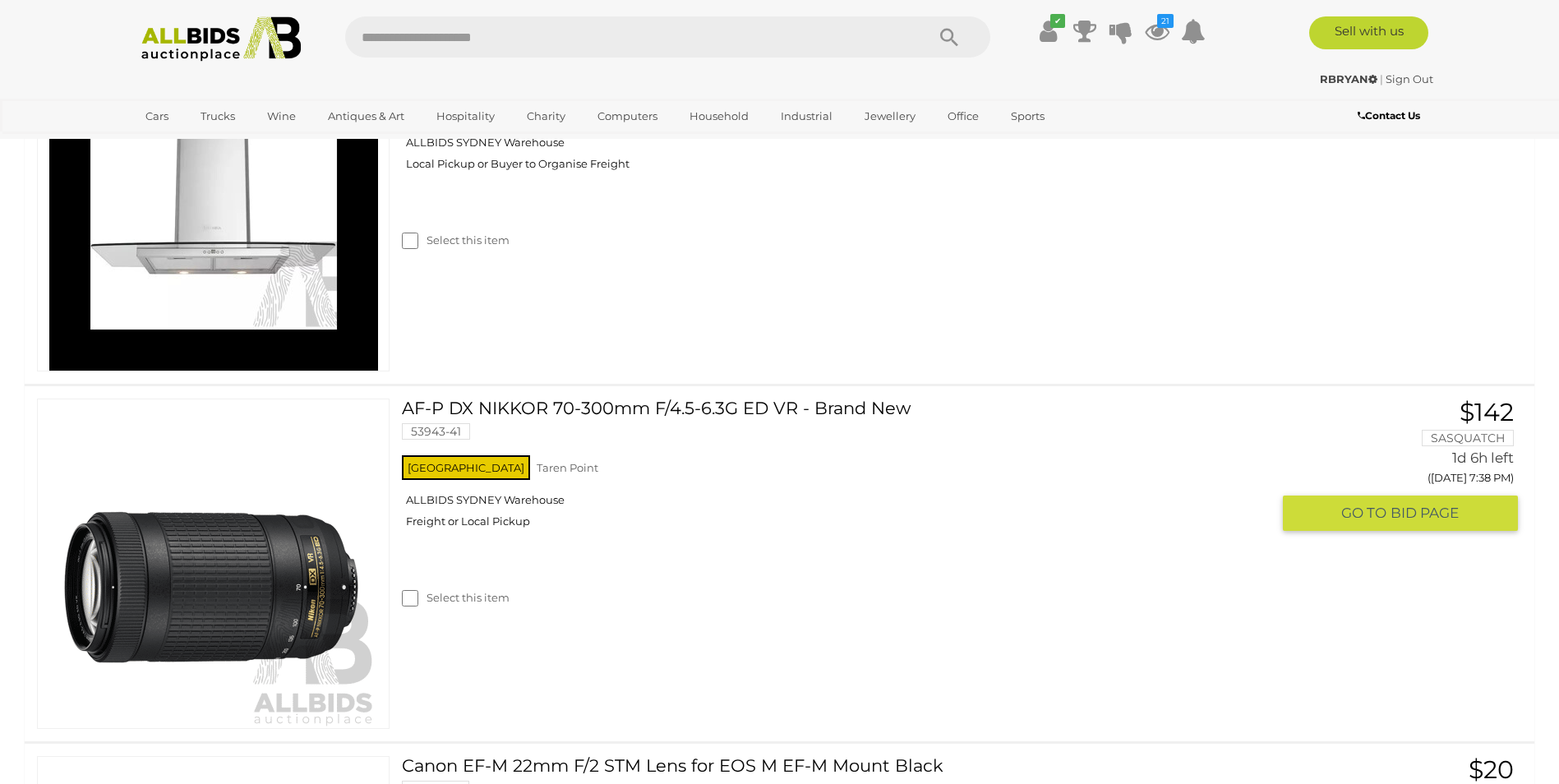
scroll to position [1247, 0]
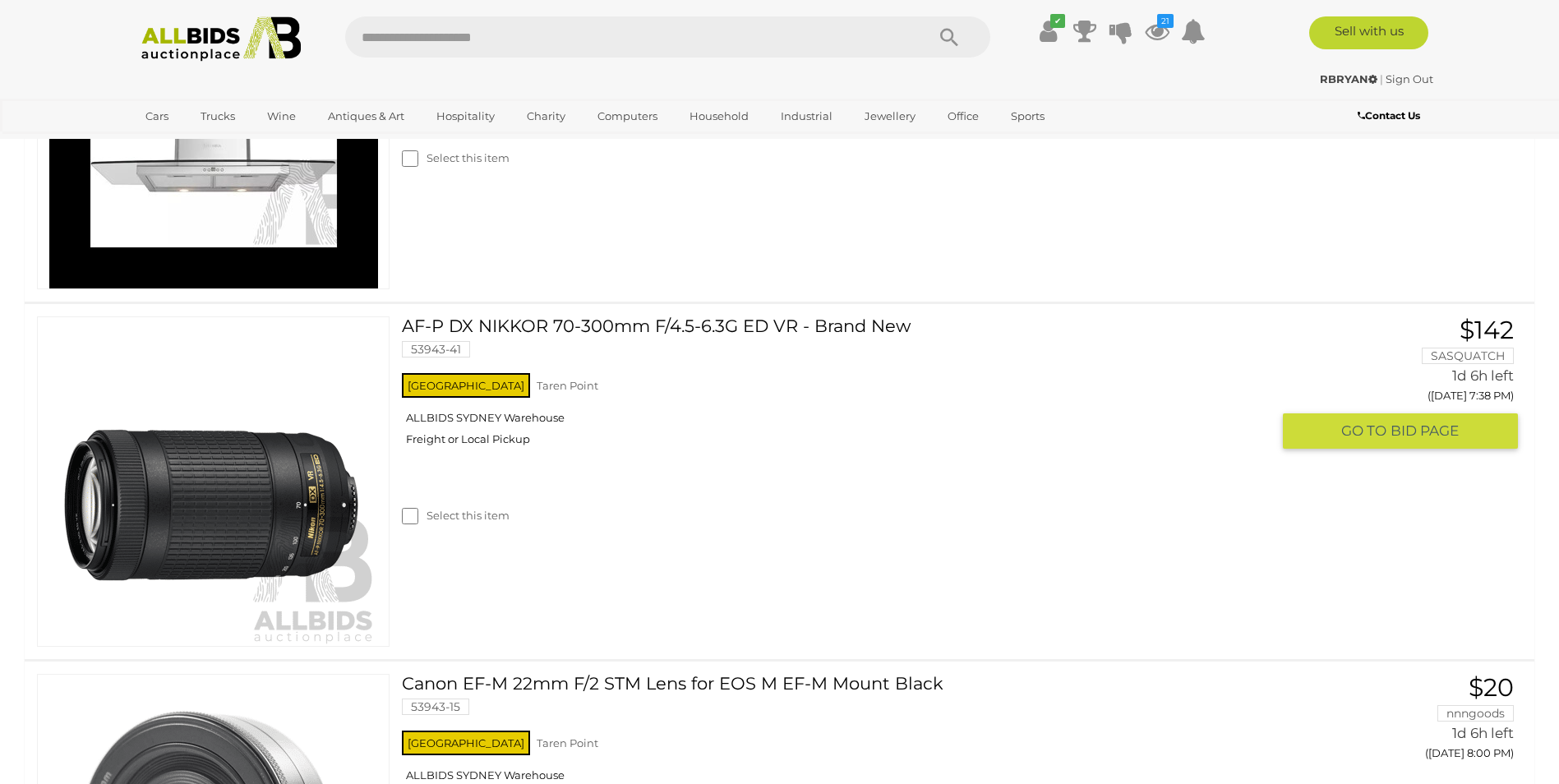
click at [414, 332] on link "AF-P DX NIKKOR 70-300mm F/4.5-6.3G ED VR - Brand New 53943-41" at bounding box center [843, 343] width 857 height 54
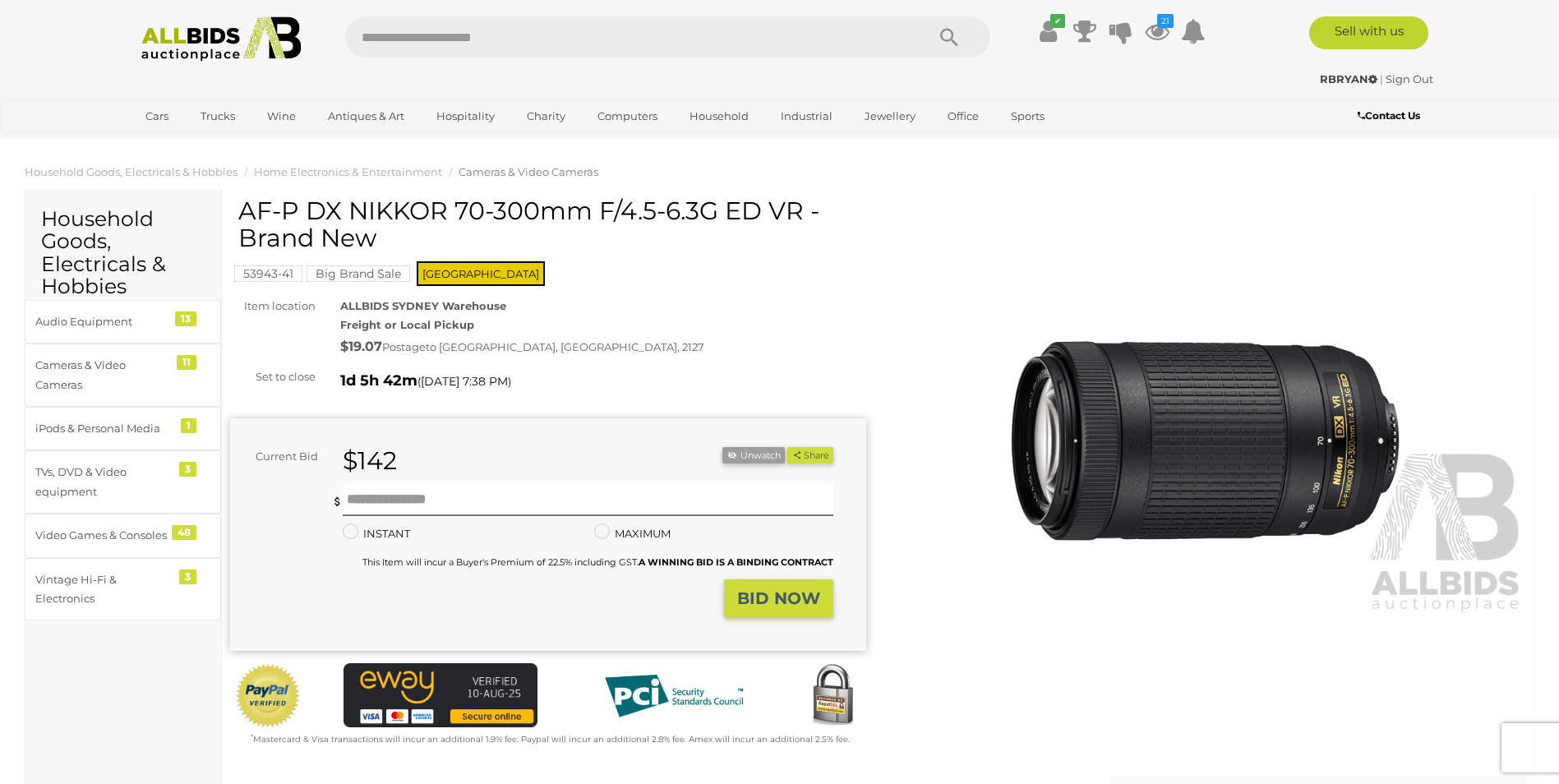
drag, startPoint x: 258, startPoint y: 215, endPoint x: 803, endPoint y: 218, distance: 545.0
click at [803, 218] on h1 "AF-P DX NIKKOR 70-300mm F/4.5-6.3G ED VR - Brand New" at bounding box center [551, 224] width 624 height 55
copy h1 "AF-P DX NIKKOR 70-300mm F/4.5-6.3G ED VR"
click at [991, 249] on img at bounding box center [1208, 410] width 636 height 410
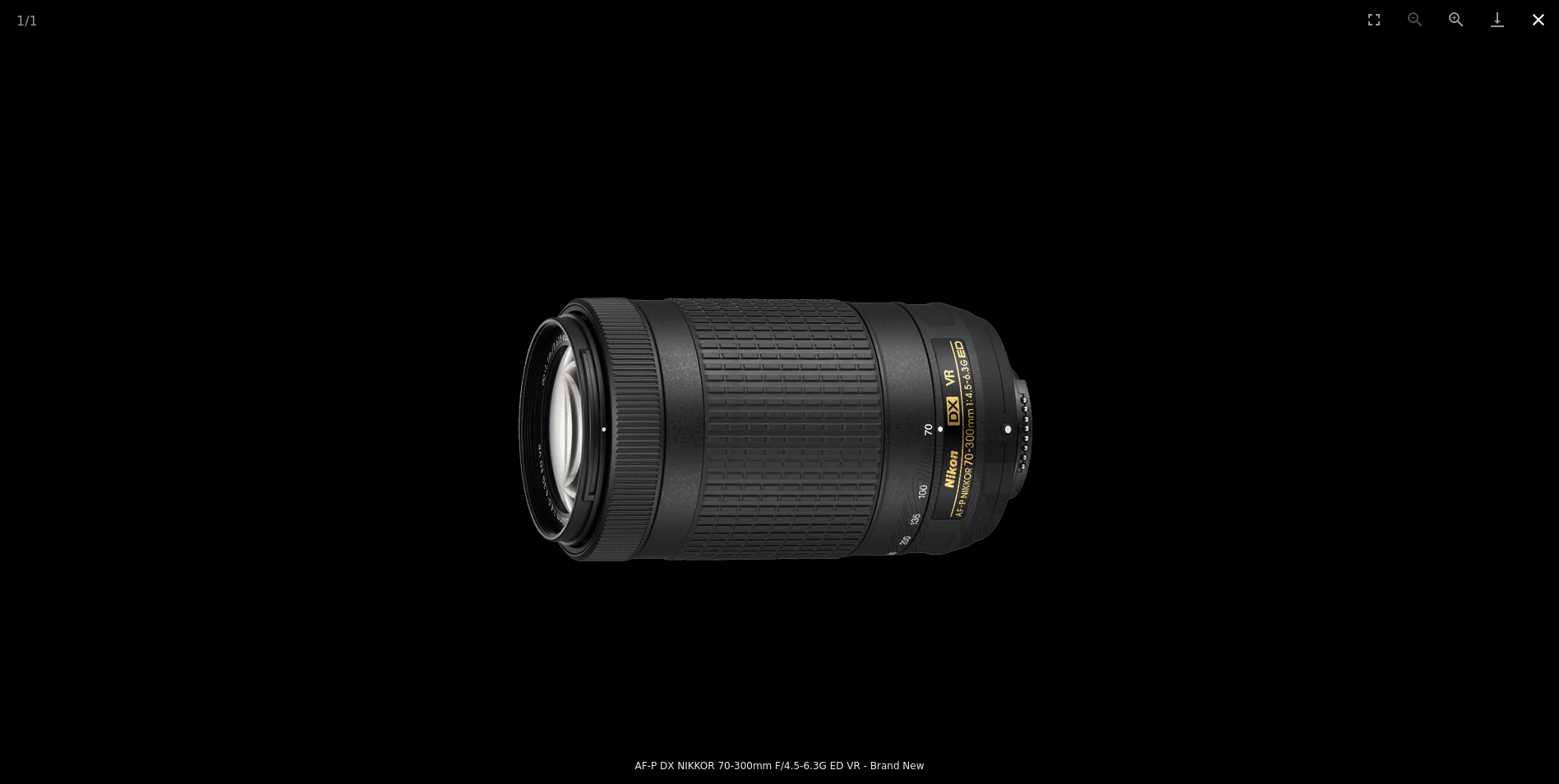
click at [1536, 7] on button "Close gallery" at bounding box center [1539, 19] width 41 height 38
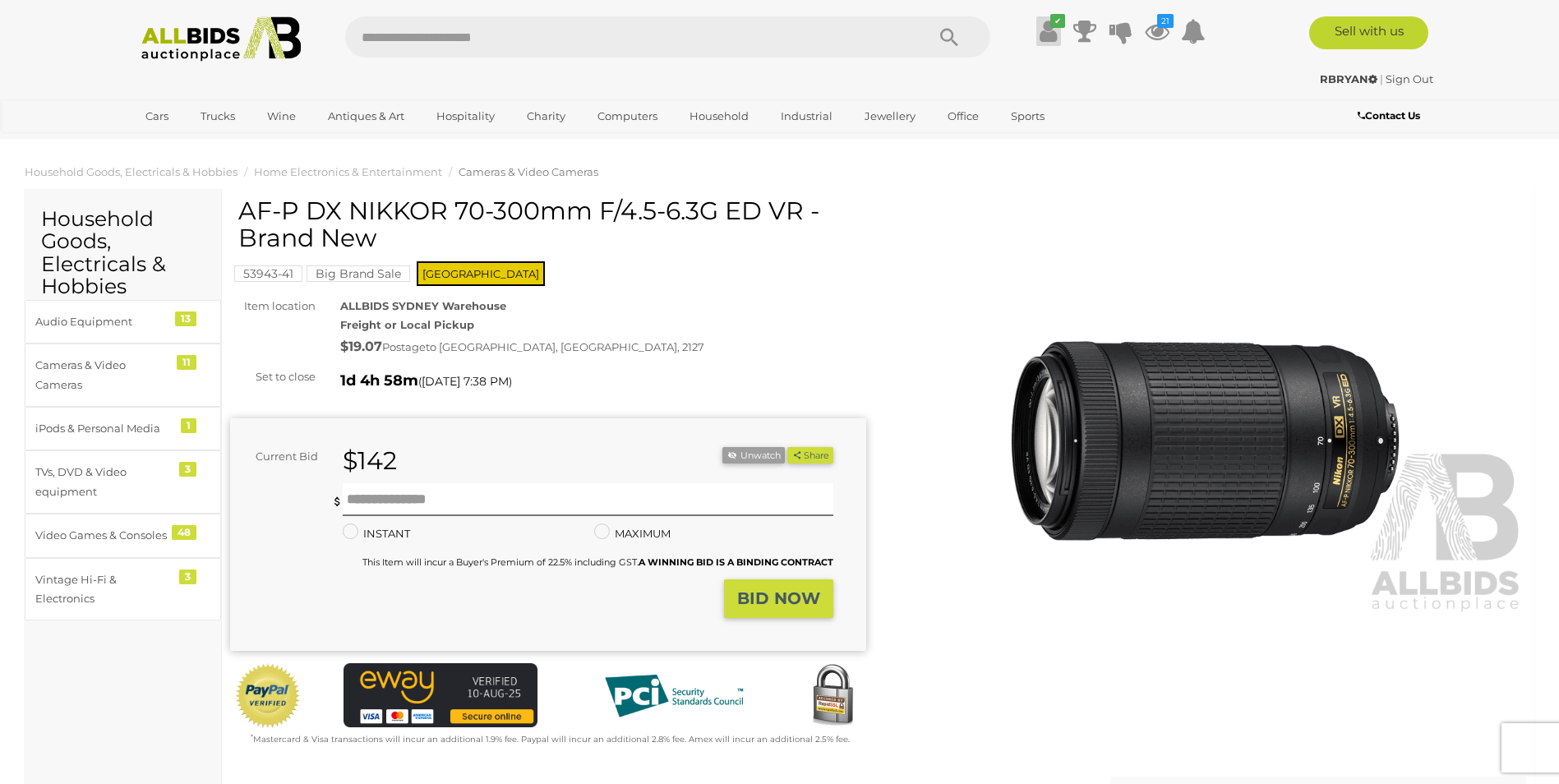
click at [1052, 24] on icon "✔" at bounding box center [1058, 21] width 15 height 14
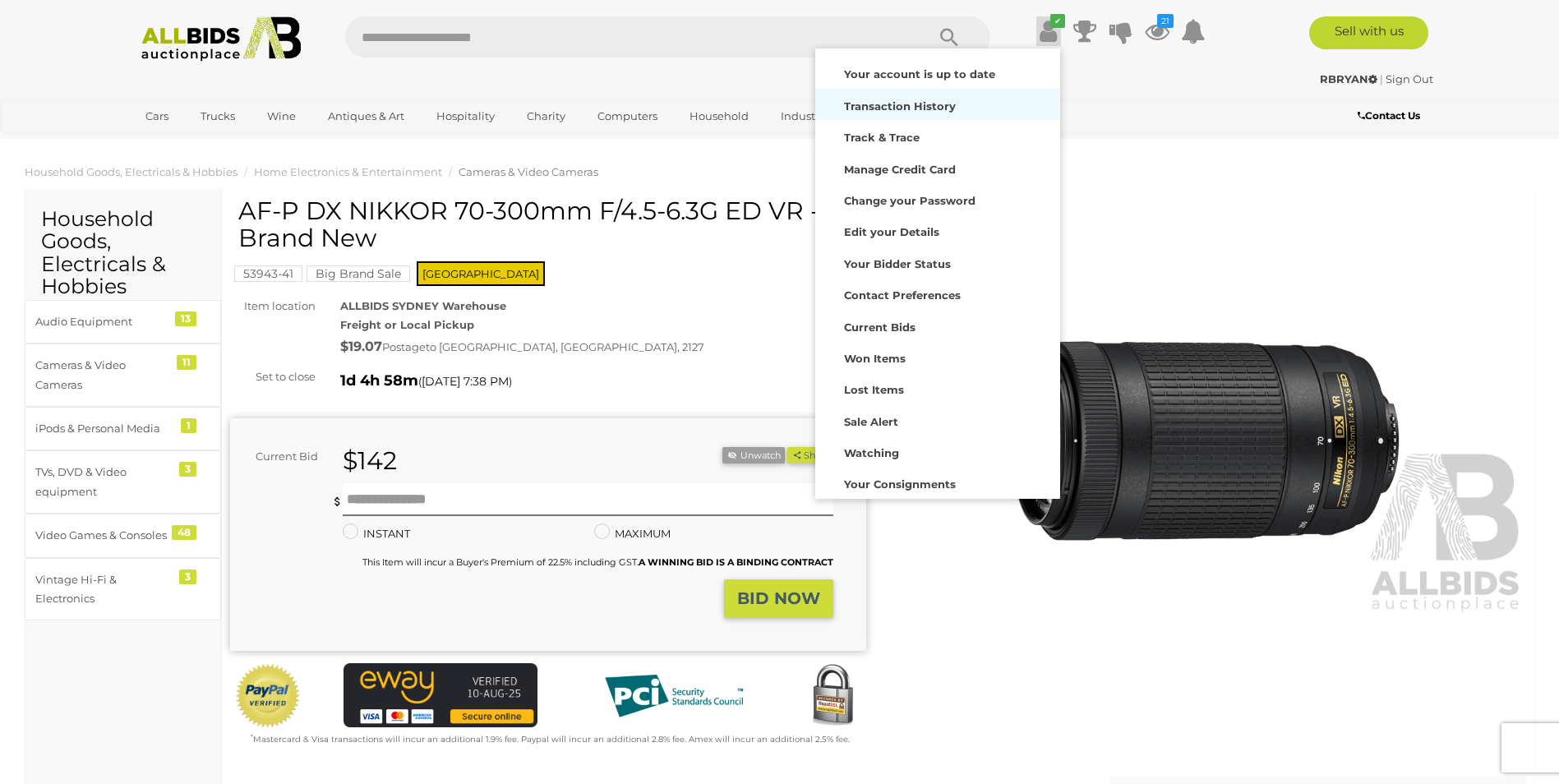
click at [937, 97] on div "Transaction History" at bounding box center [937, 105] width 237 height 23
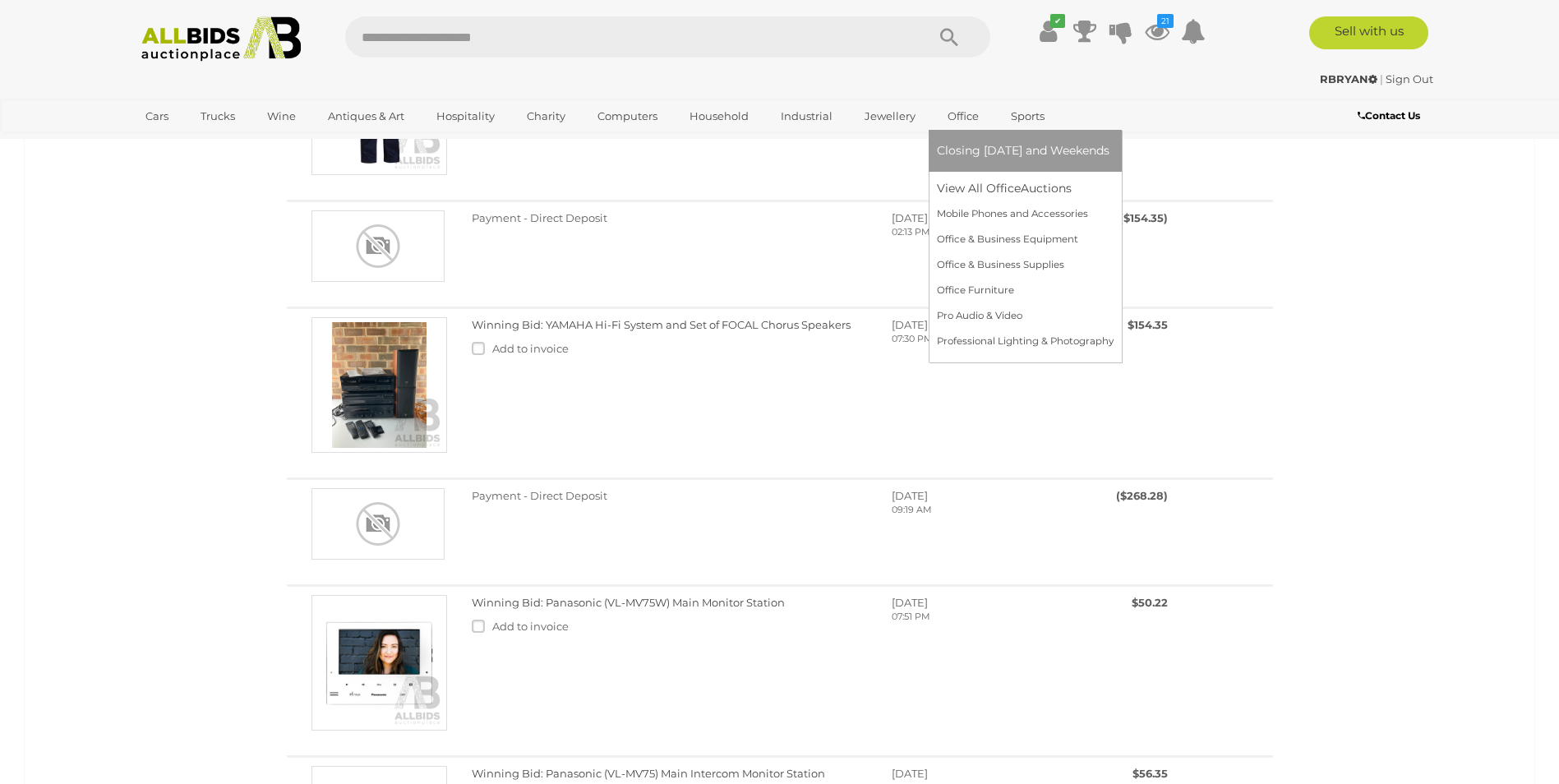
scroll to position [986, 0]
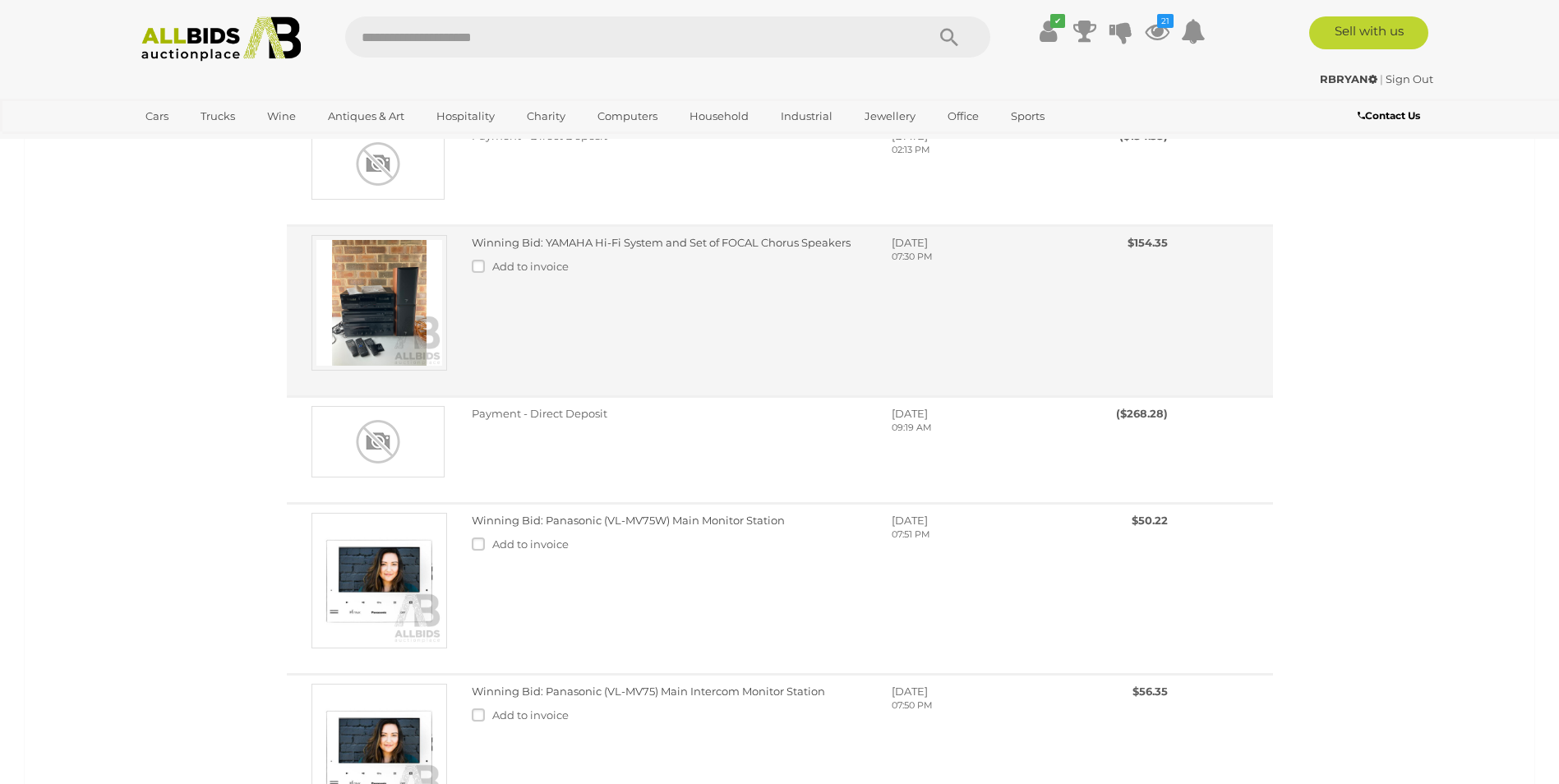
click at [528, 249] on link "Winning Bid: YAMAHA Hi-Fi System and Set of FOCAL Chorus Speakers" at bounding box center [662, 242] width 379 height 13
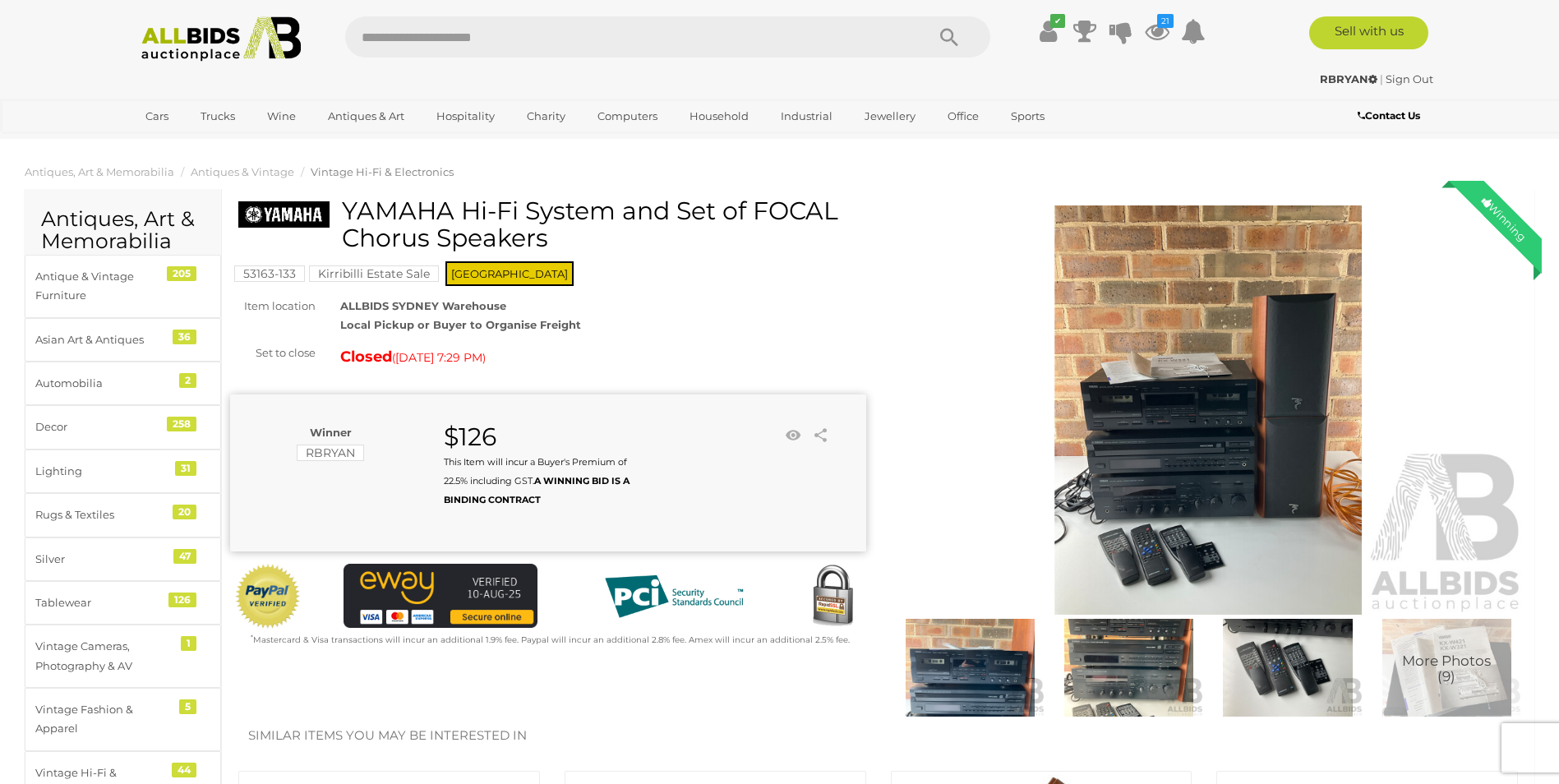
click at [1123, 682] on img at bounding box center [1129, 667] width 150 height 97
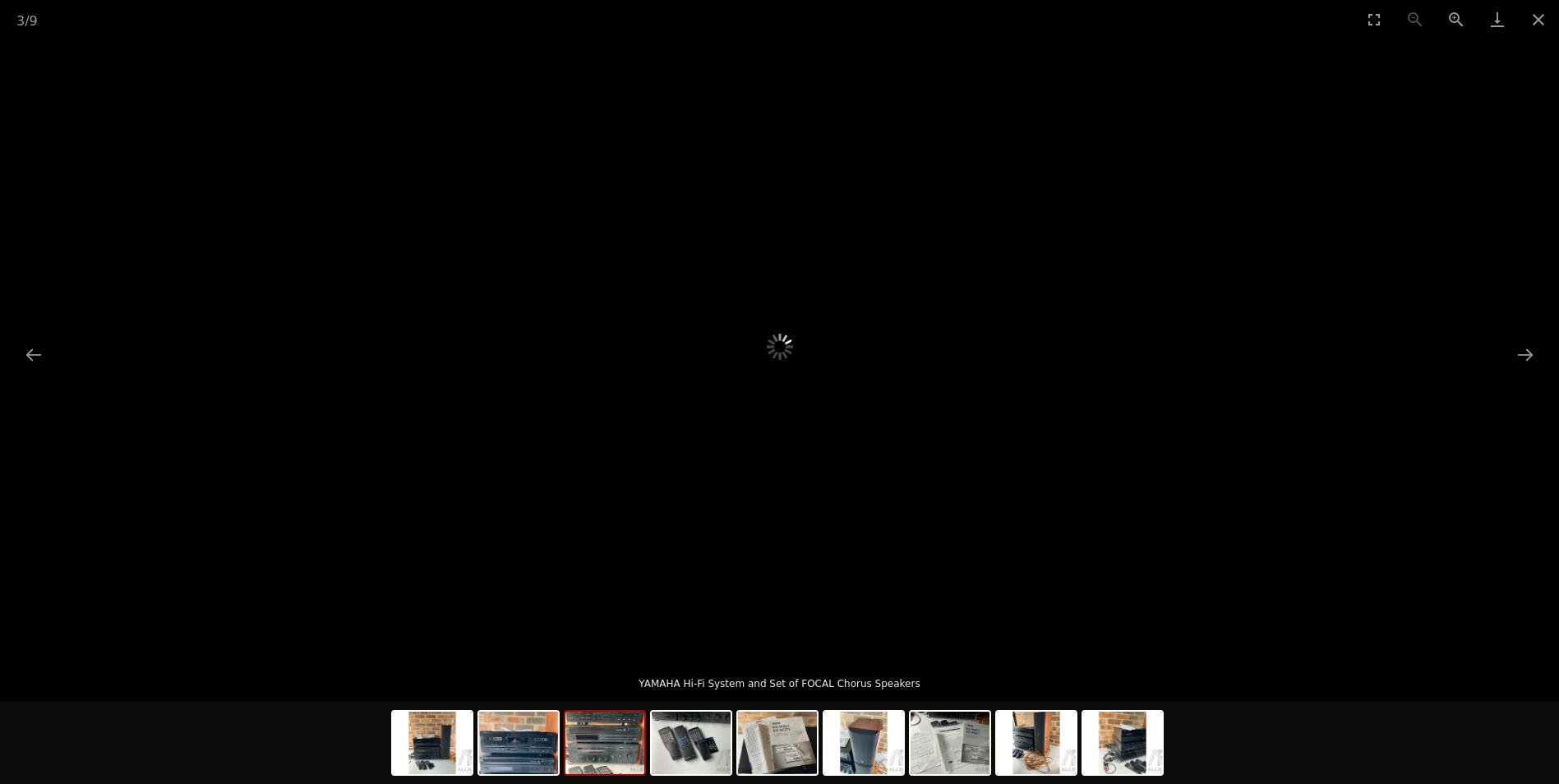
scroll to position [164, 0]
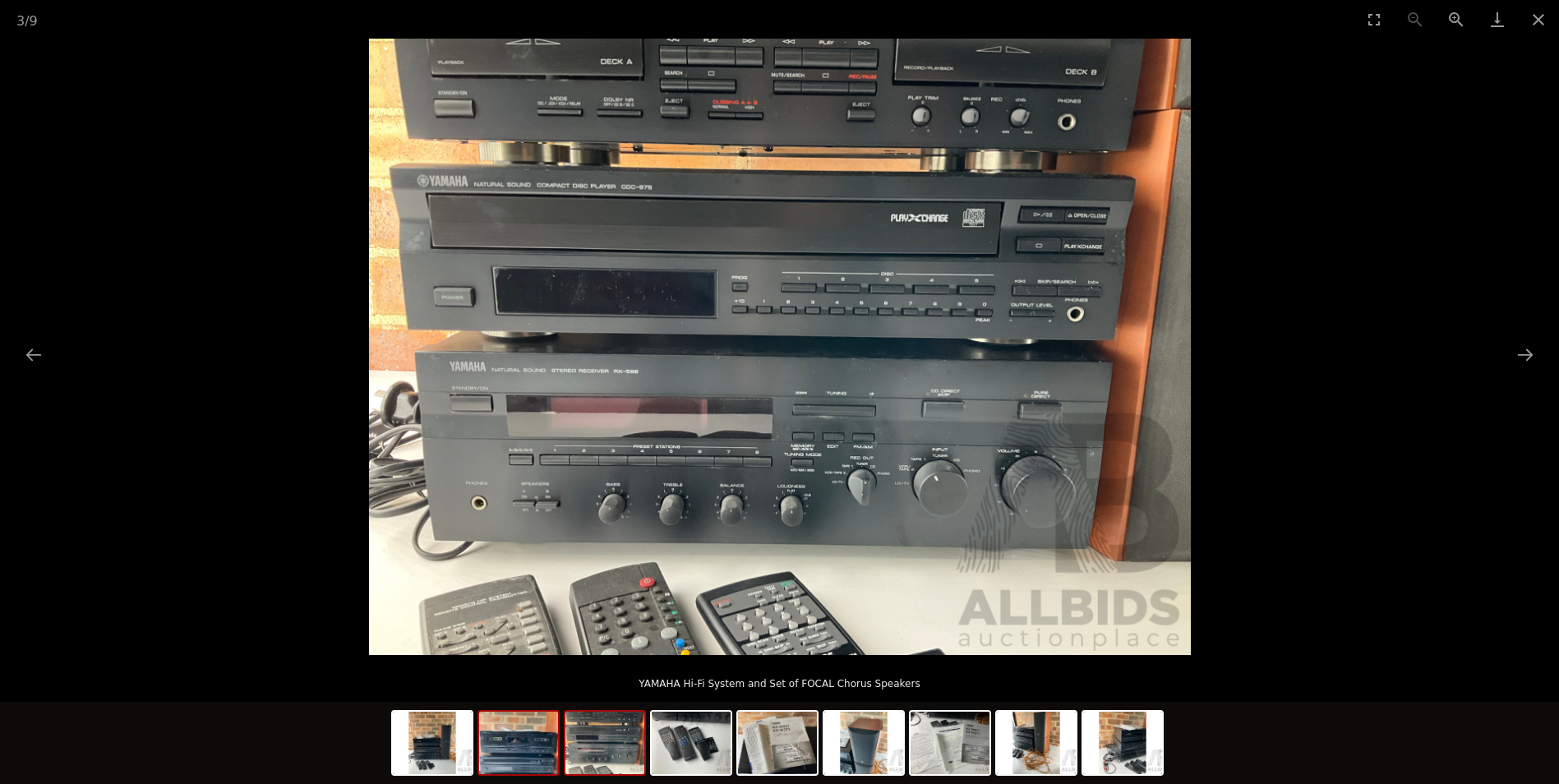
click at [531, 756] on img at bounding box center [519, 743] width 79 height 63
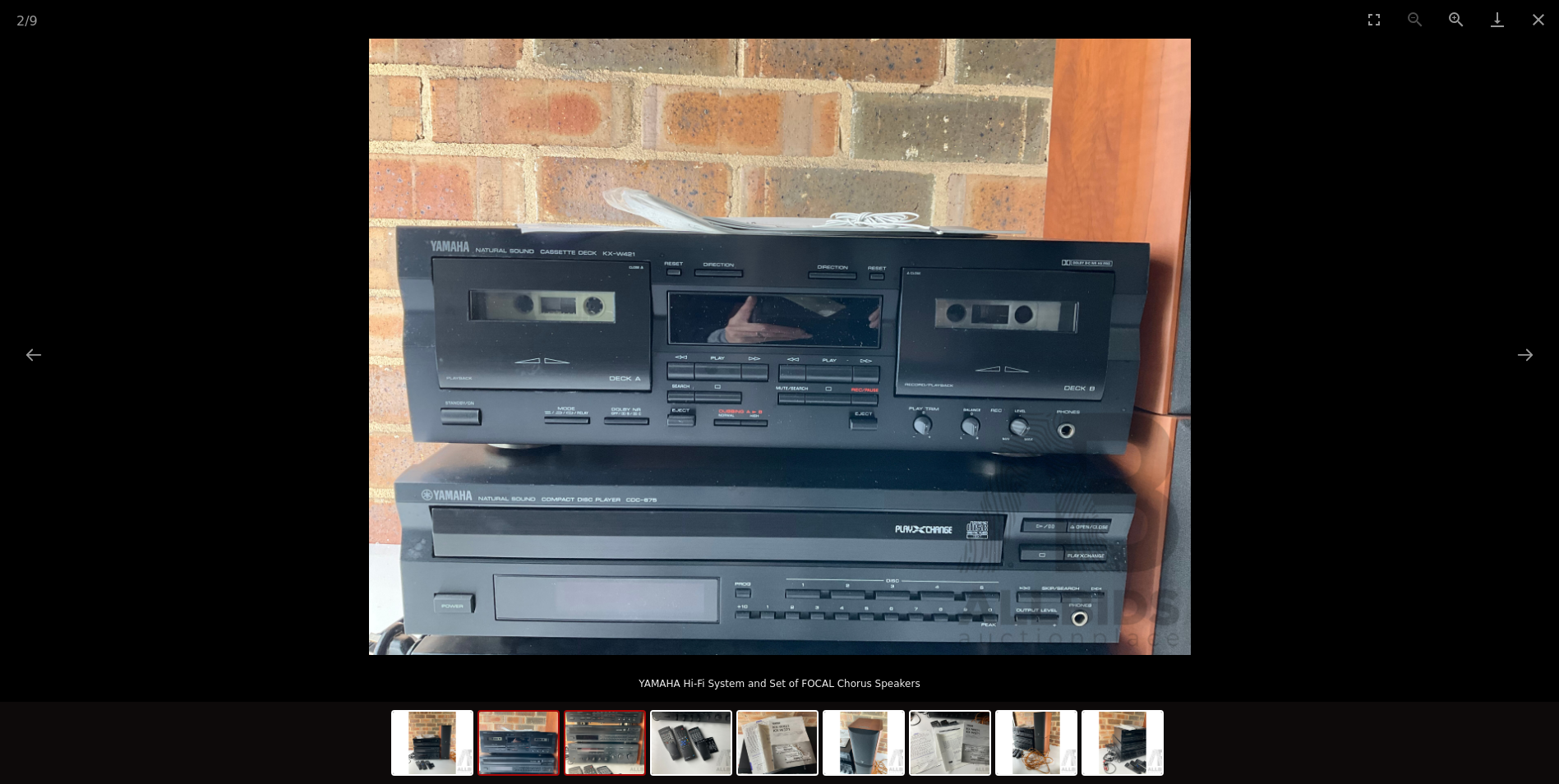
click at [606, 757] on img at bounding box center [605, 743] width 79 height 63
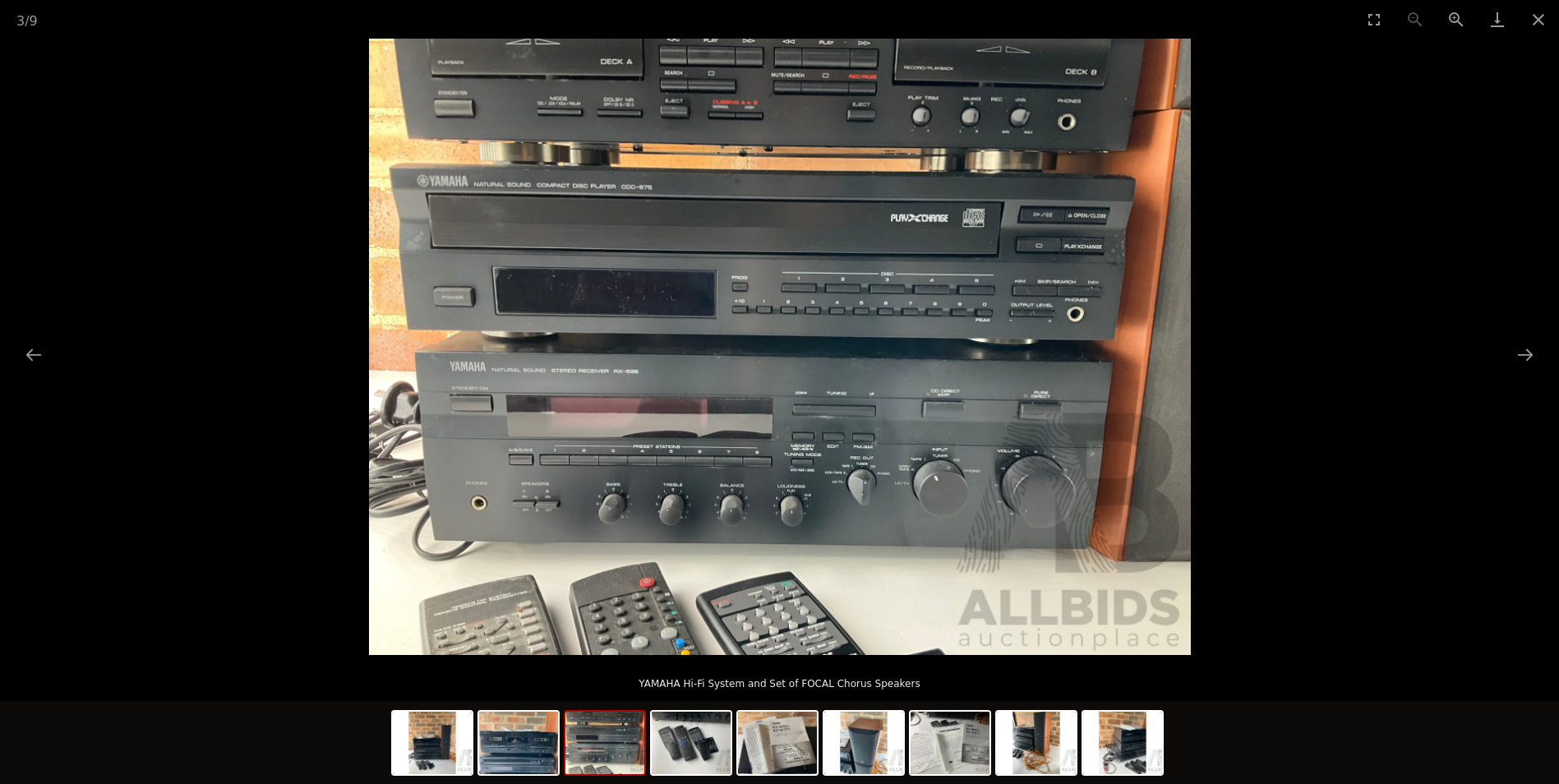
click at [532, 176] on img at bounding box center [780, 346] width 822 height 616
click at [533, 214] on img at bounding box center [780, 346] width 822 height 616
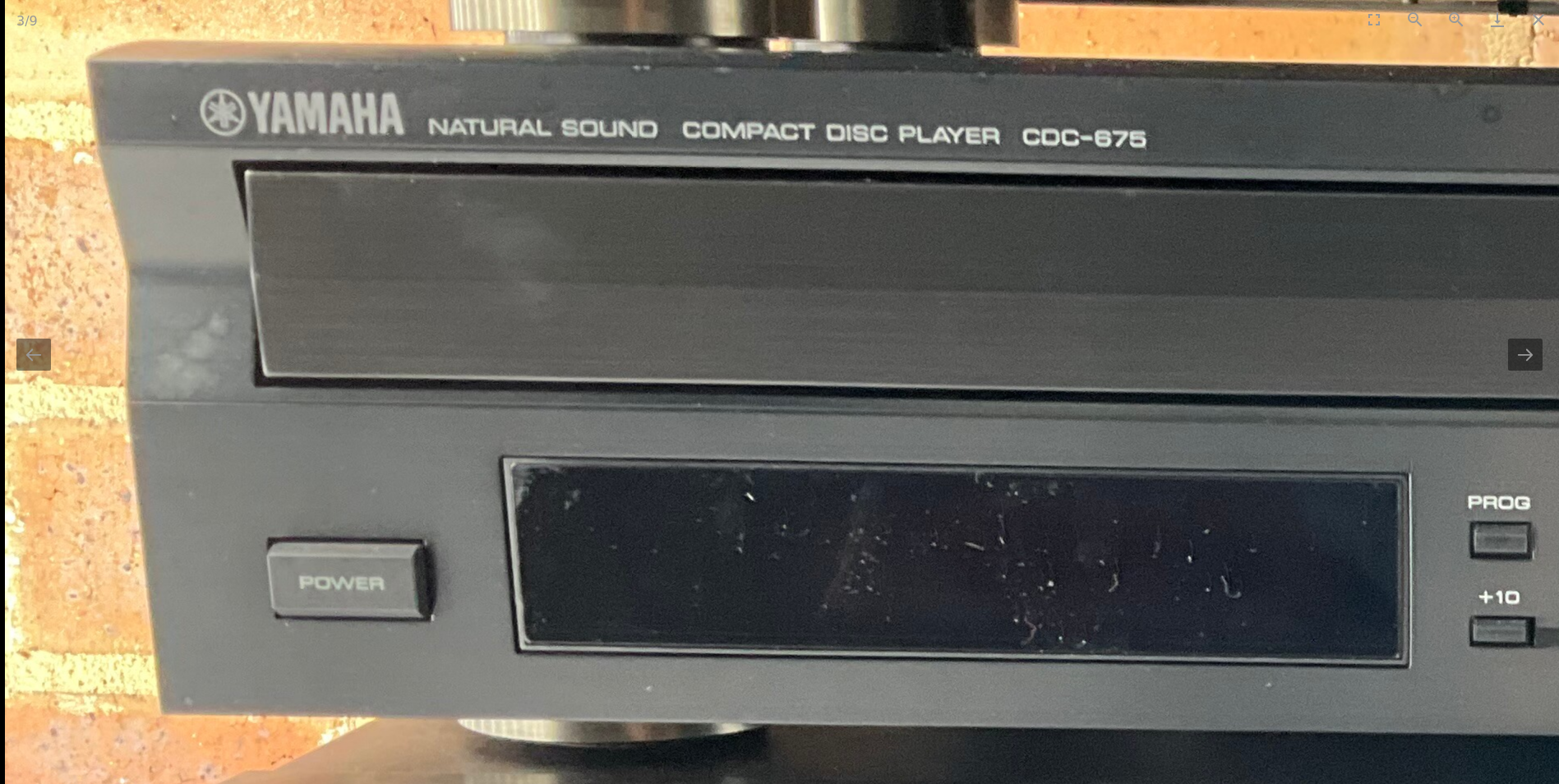
drag, startPoint x: 521, startPoint y: 227, endPoint x: 665, endPoint y: 166, distance: 156.4
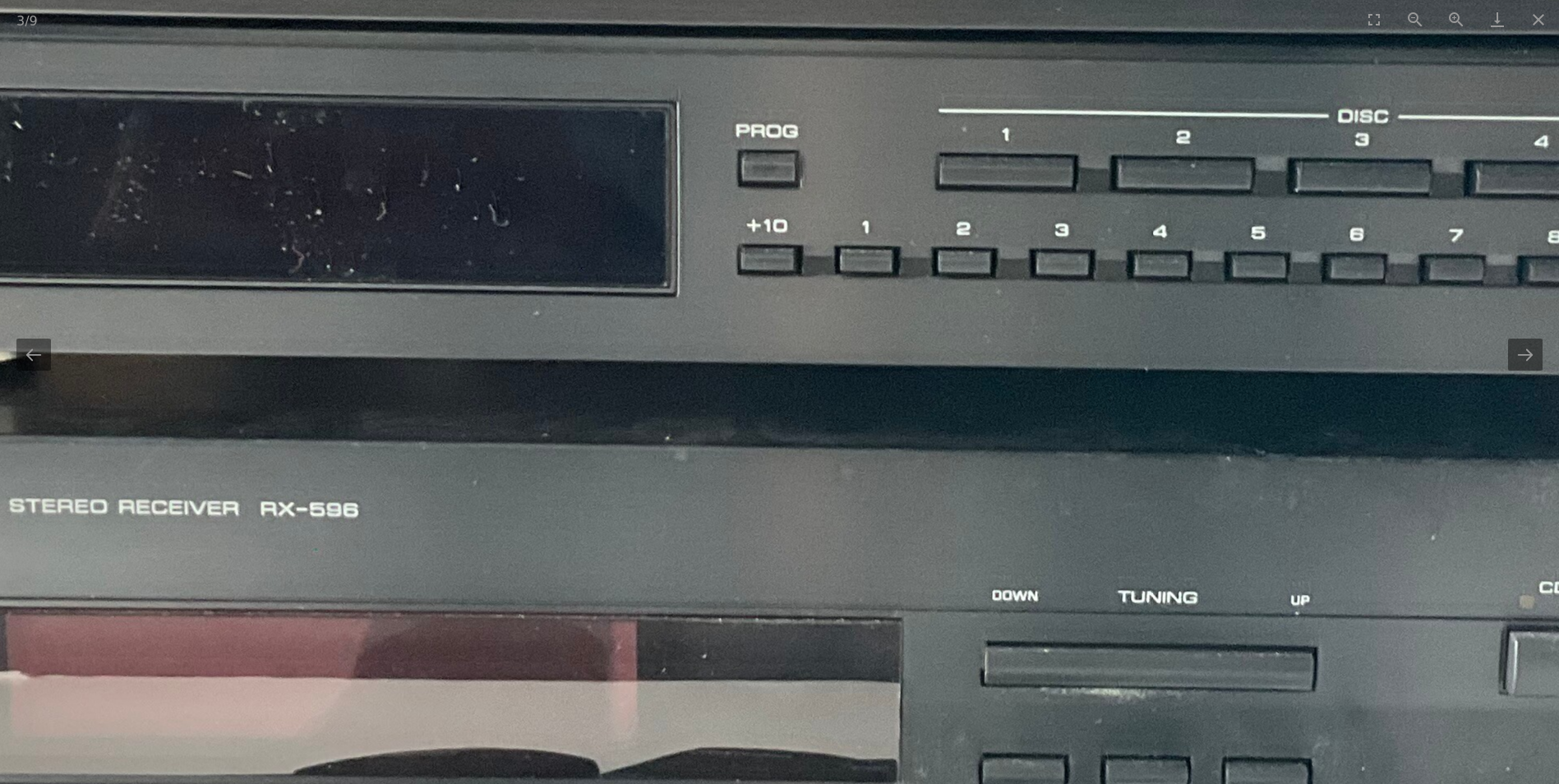
drag, startPoint x: 786, startPoint y: 566, endPoint x: 58, endPoint y: 220, distance: 806.0
click at [58, 220] on img at bounding box center [930, 409] width 3315 height 2484
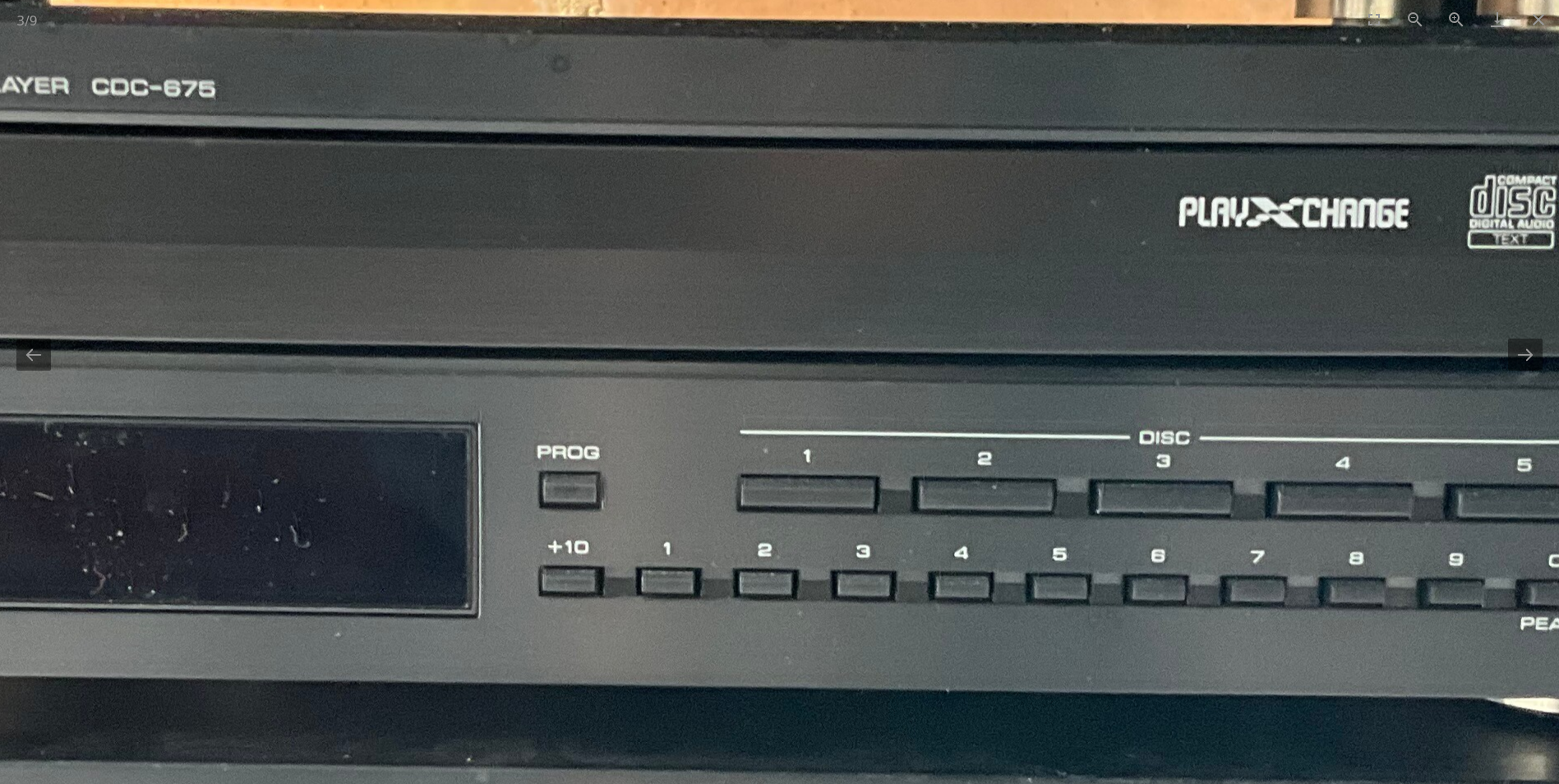
drag, startPoint x: 589, startPoint y: 565, endPoint x: 595, endPoint y: 694, distance: 129.1
click at [595, 694] on img at bounding box center [731, 730] width 3315 height 2484
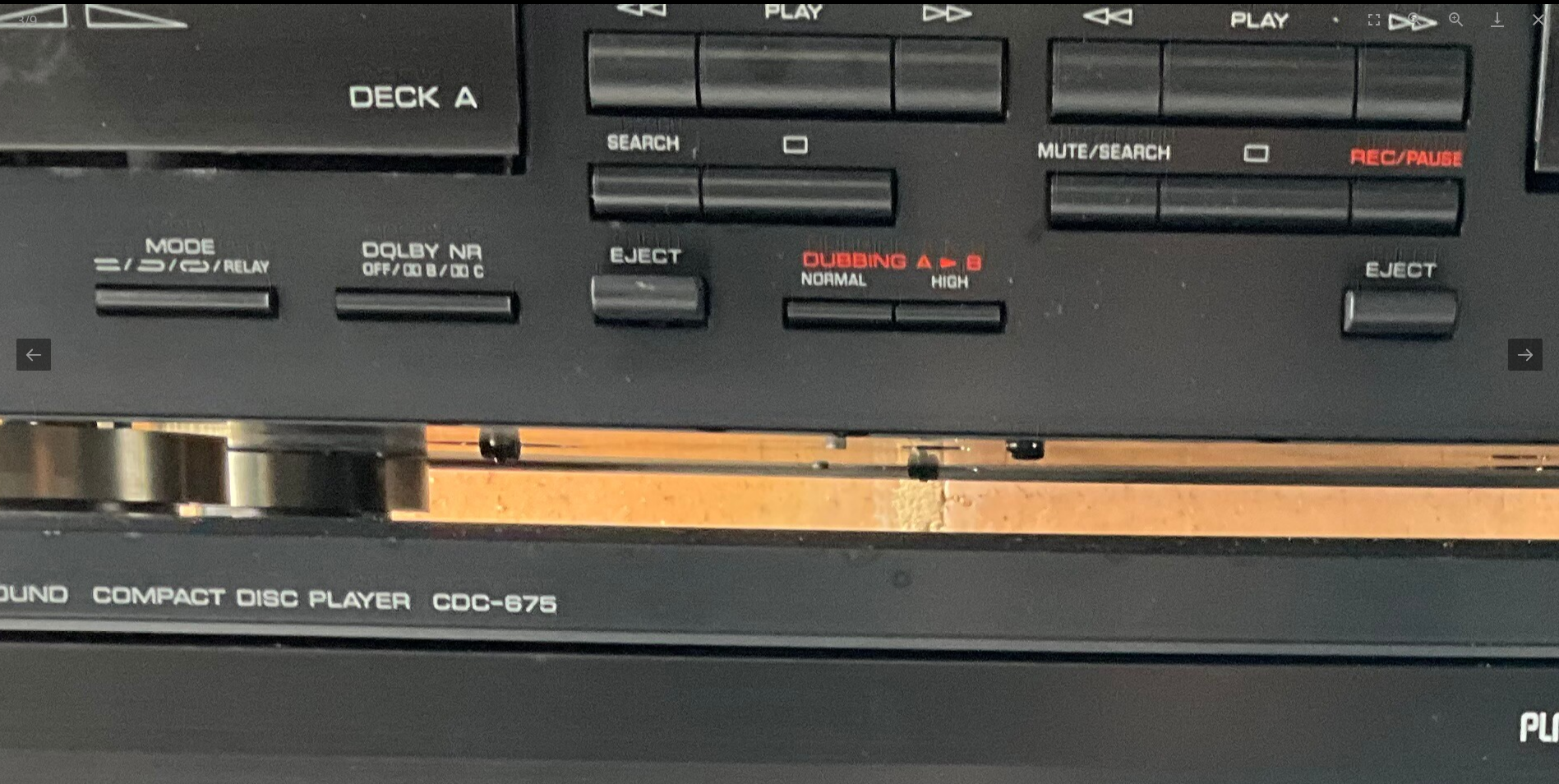
drag, startPoint x: 343, startPoint y: 611, endPoint x: 1000, endPoint y: 668, distance: 659.5
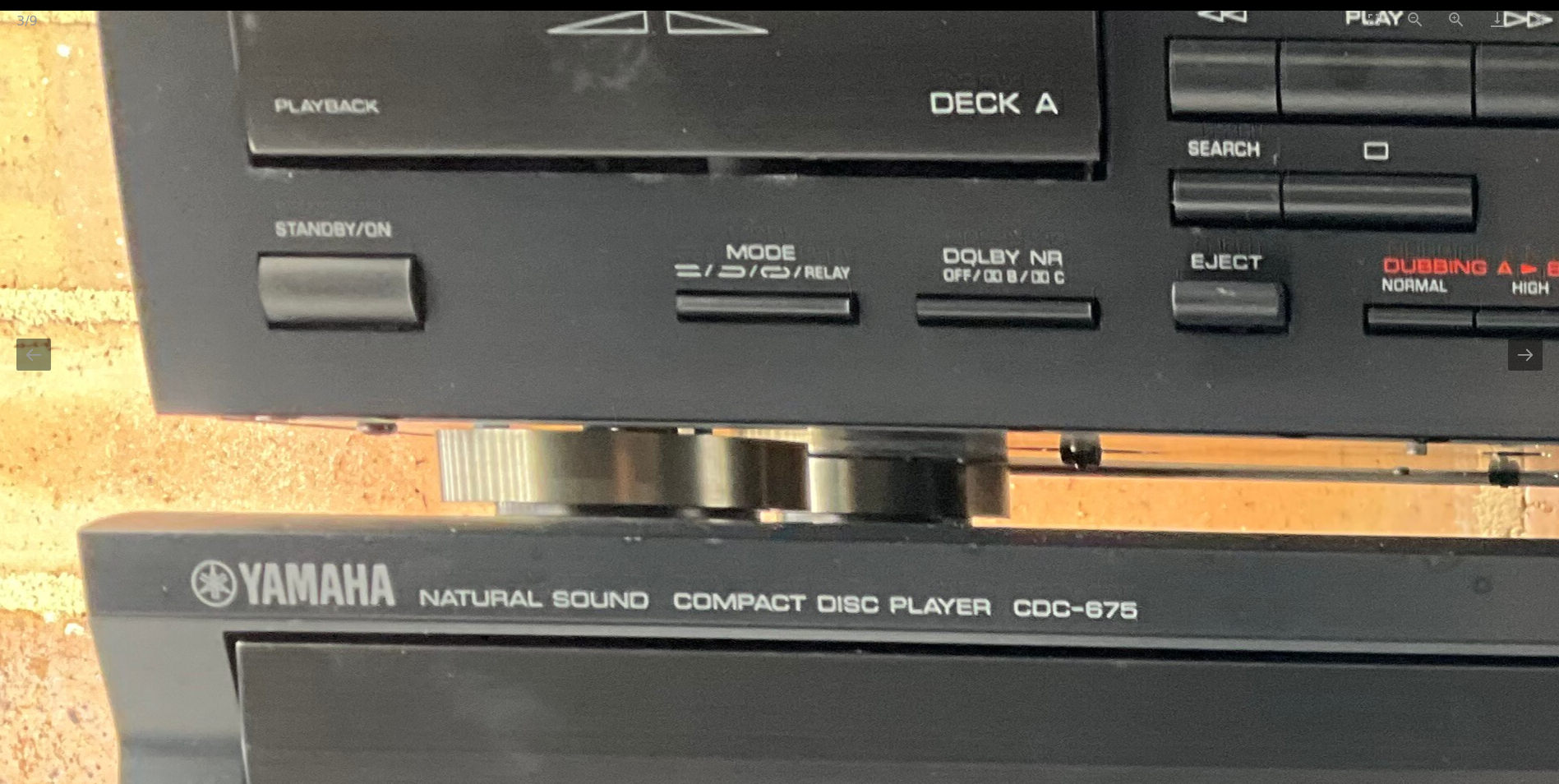
drag, startPoint x: 521, startPoint y: 375, endPoint x: 432, endPoint y: 697, distance: 334.1
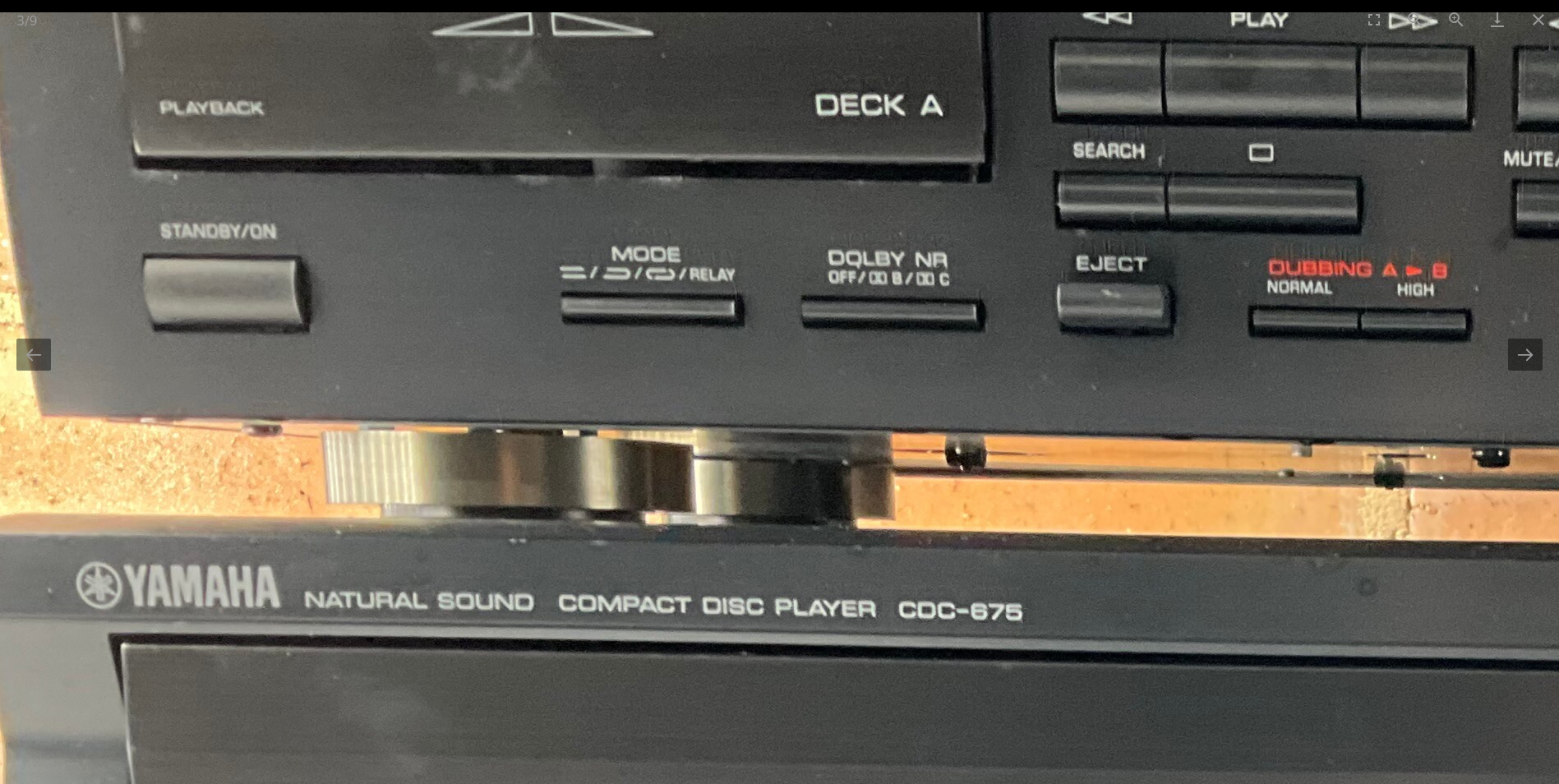
drag, startPoint x: 527, startPoint y: 381, endPoint x: 529, endPoint y: 456, distance: 75.0
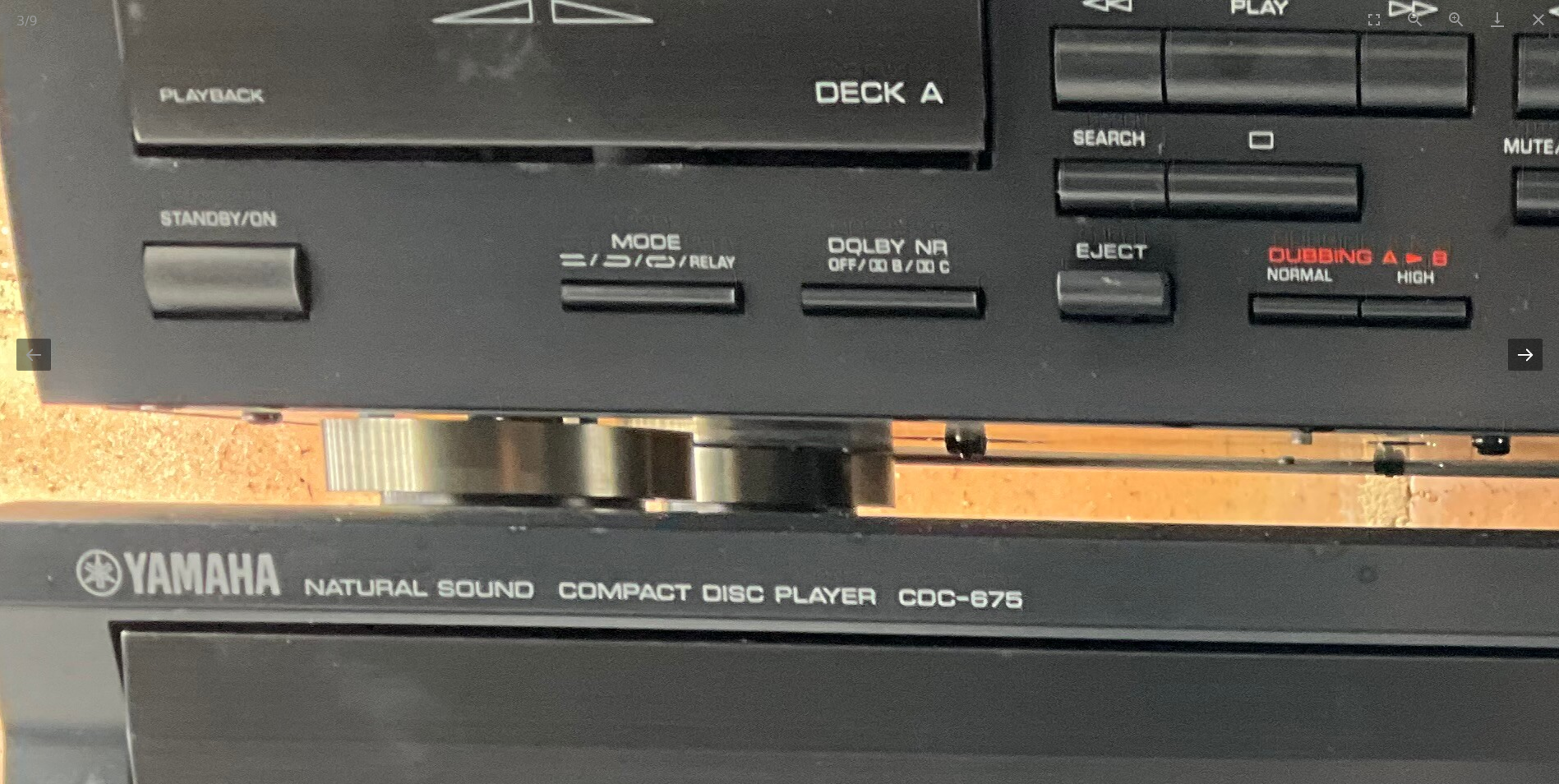
click at [1529, 367] on button "Next slide" at bounding box center [1525, 355] width 35 height 32
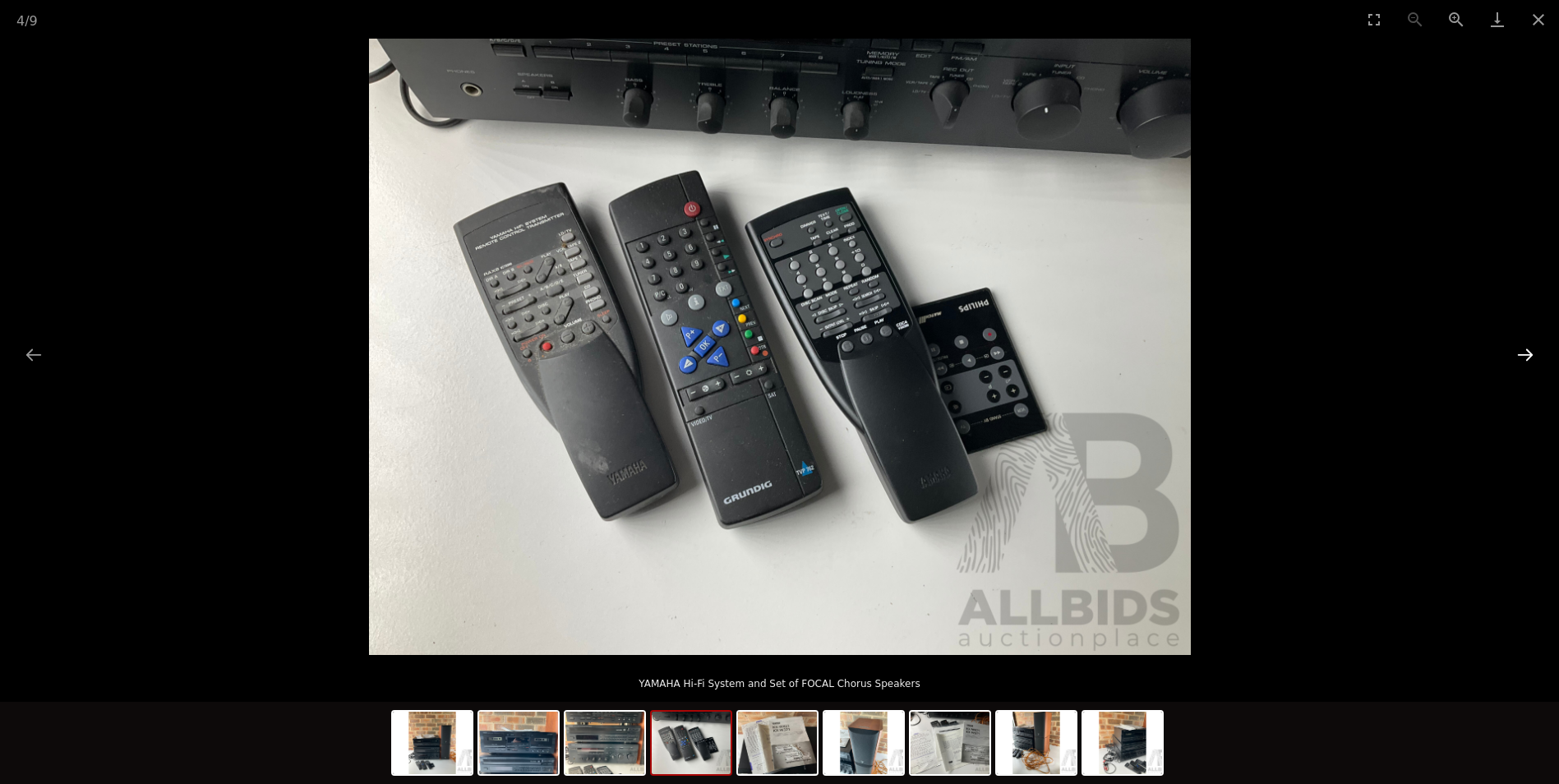
click at [1529, 362] on button "Next slide" at bounding box center [1525, 355] width 35 height 32
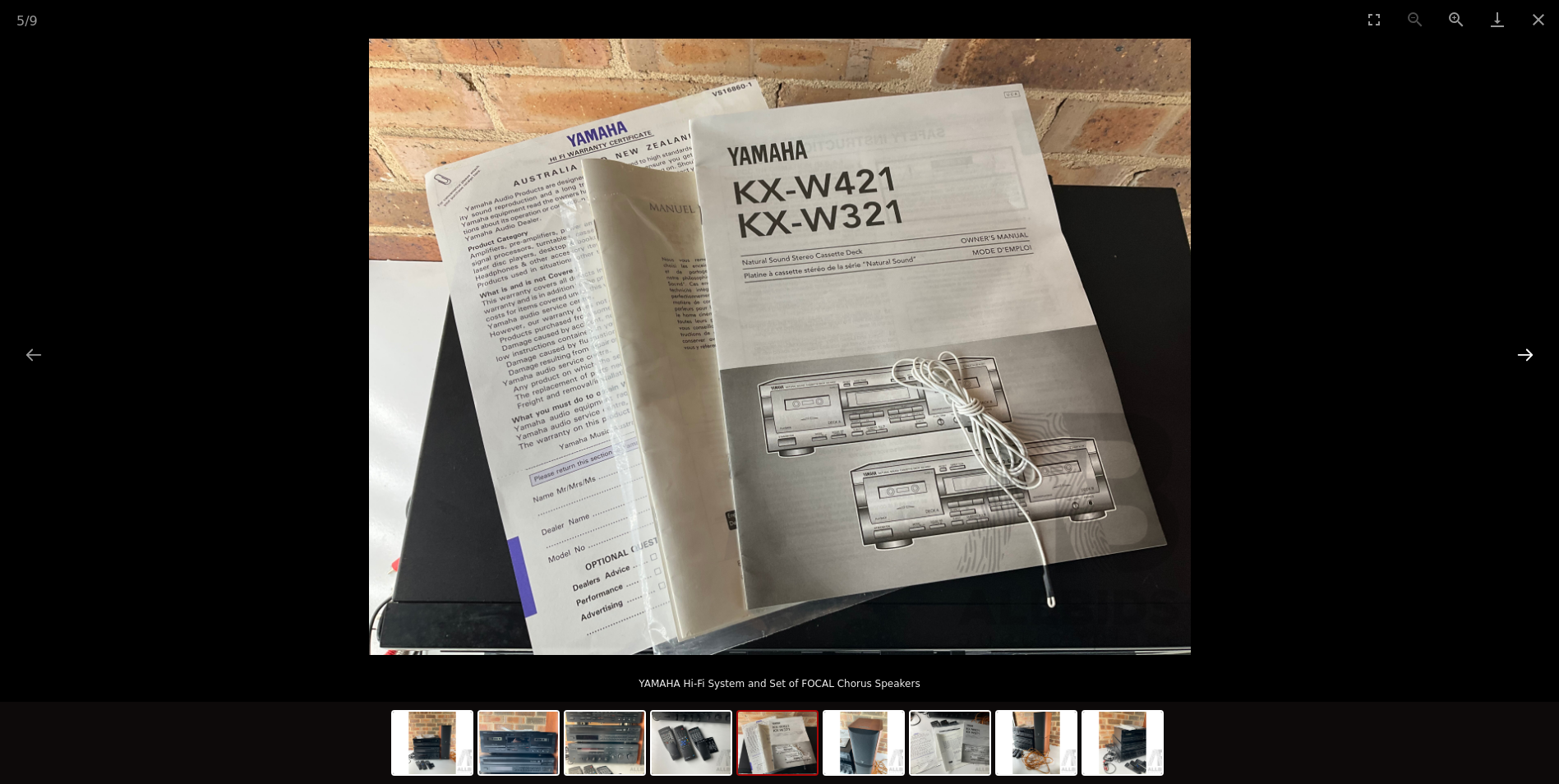
click at [1526, 360] on button "Next slide" at bounding box center [1525, 355] width 35 height 32
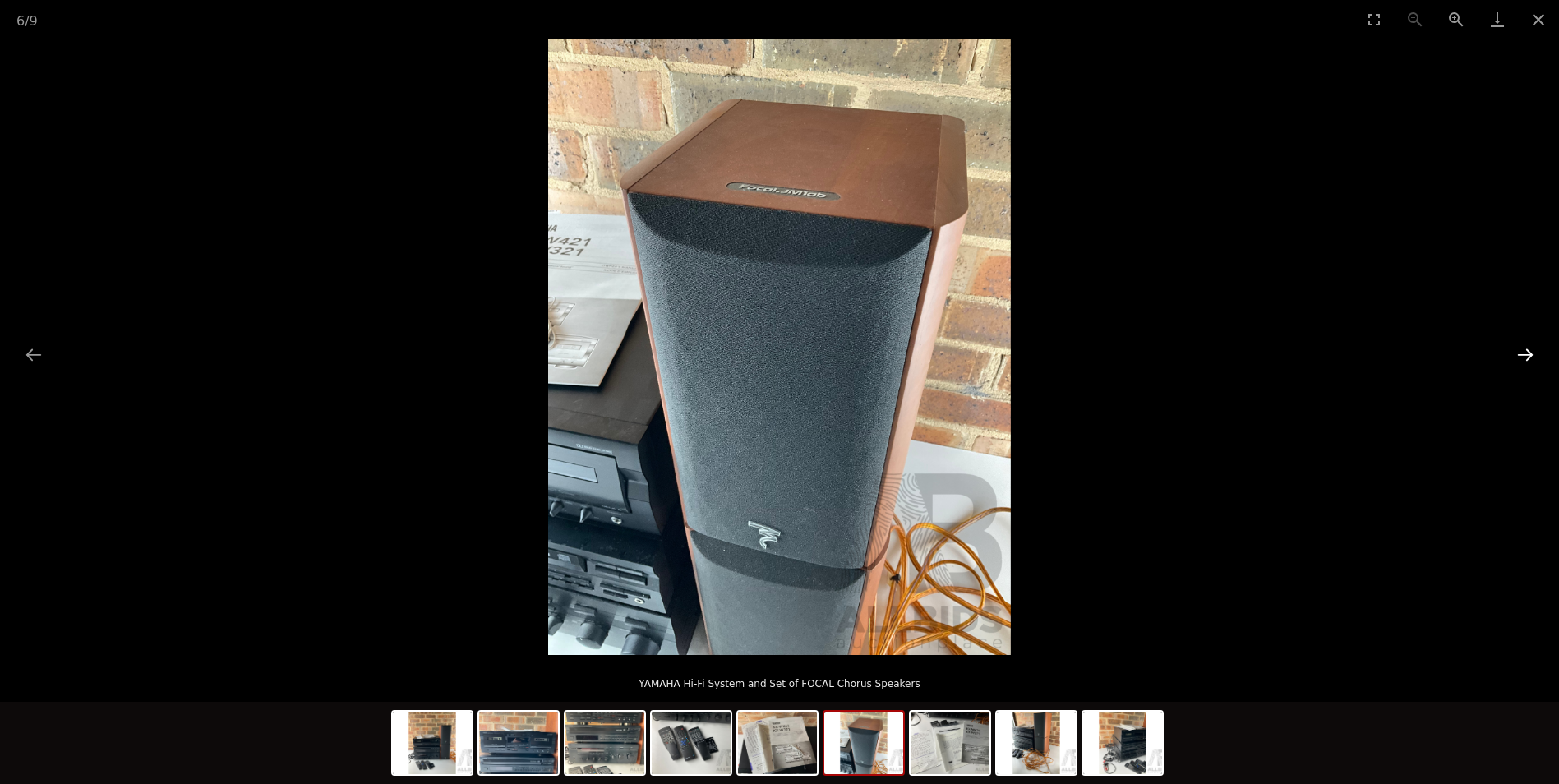
click at [1521, 350] on button "Next slide" at bounding box center [1525, 355] width 35 height 32
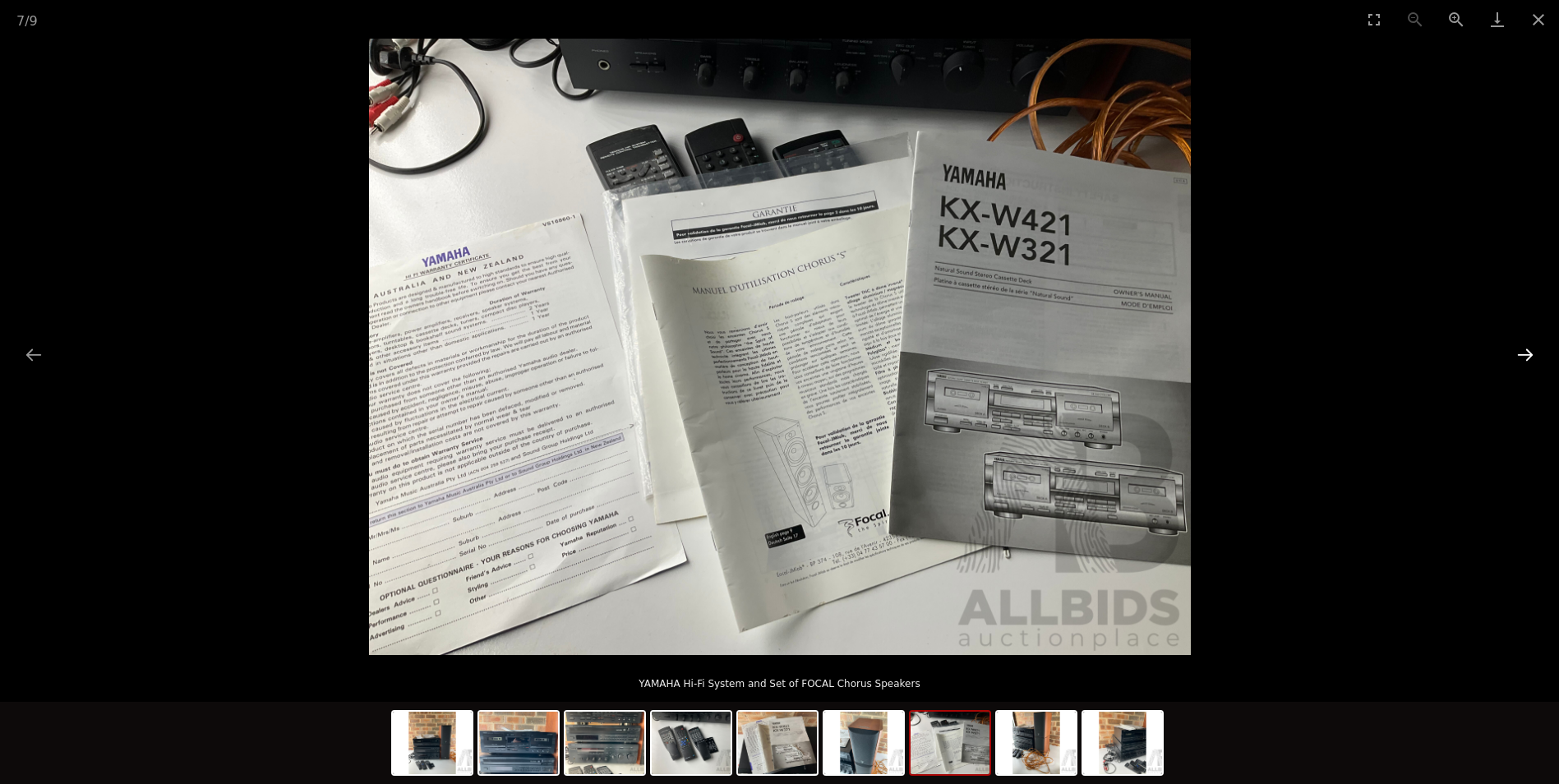
click at [1521, 350] on button "Next slide" at bounding box center [1525, 355] width 35 height 32
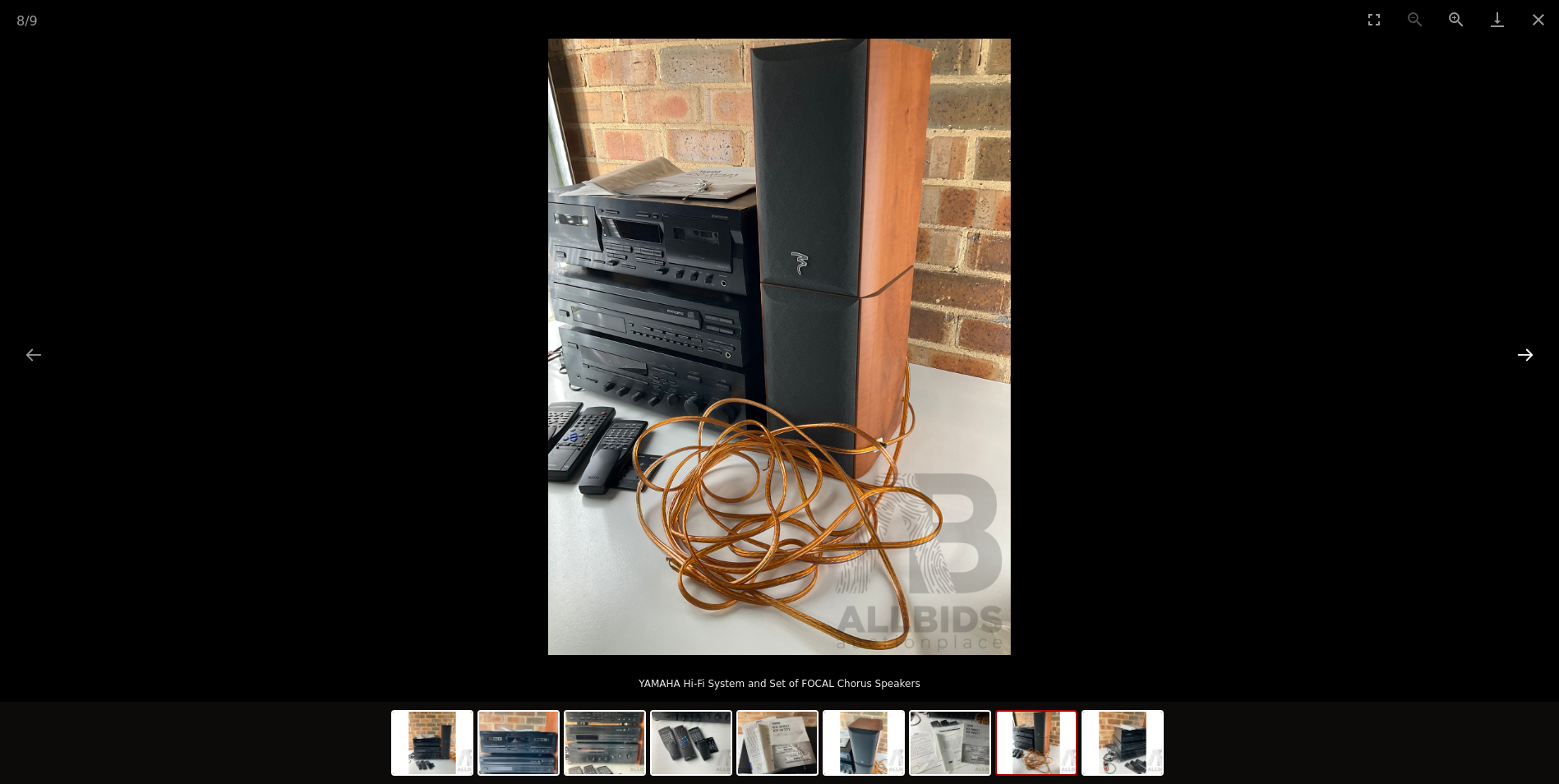
click at [1521, 350] on button "Next slide" at bounding box center [1525, 355] width 35 height 32
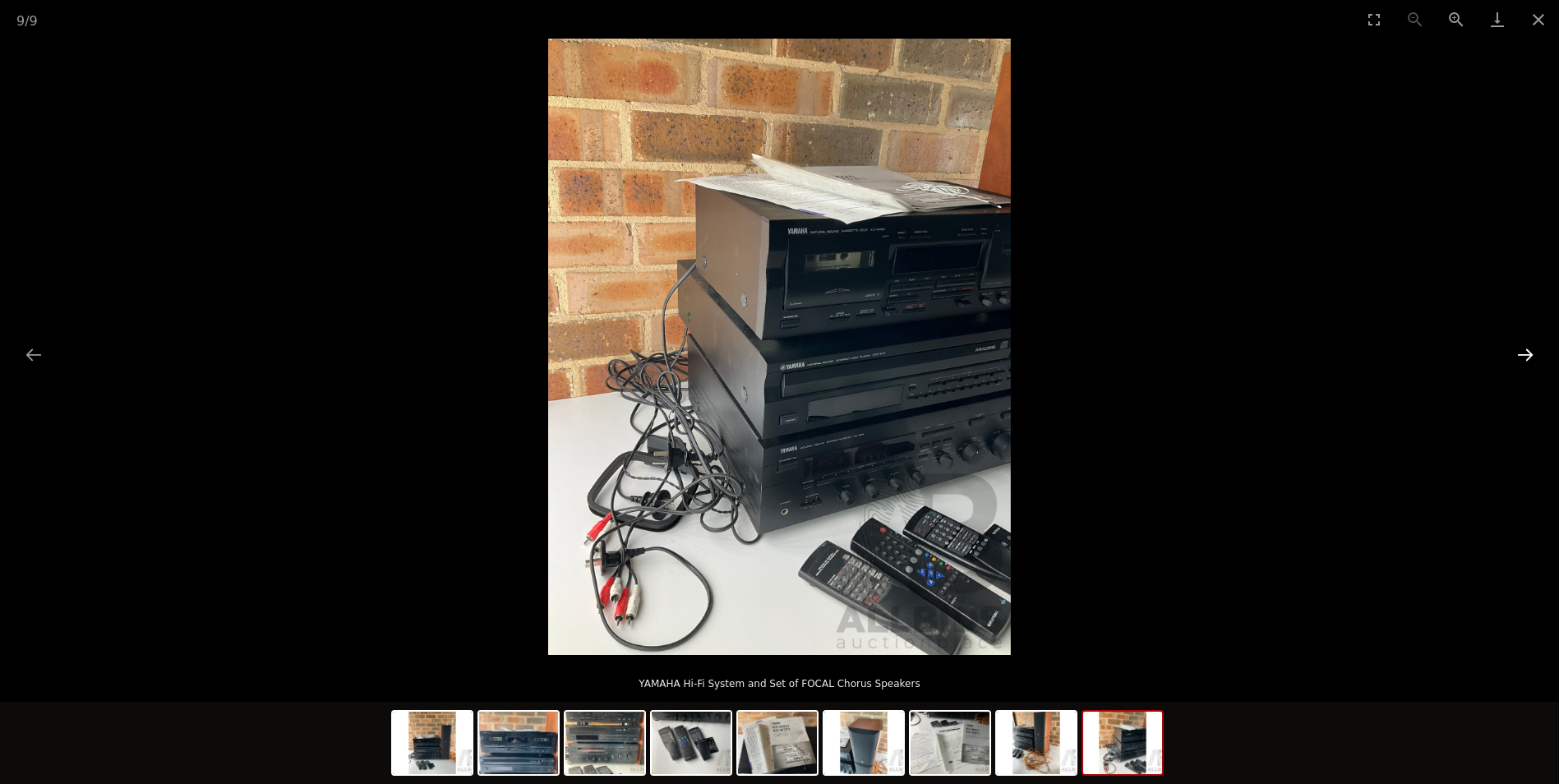
click at [1521, 350] on button "Next slide" at bounding box center [1525, 355] width 35 height 32
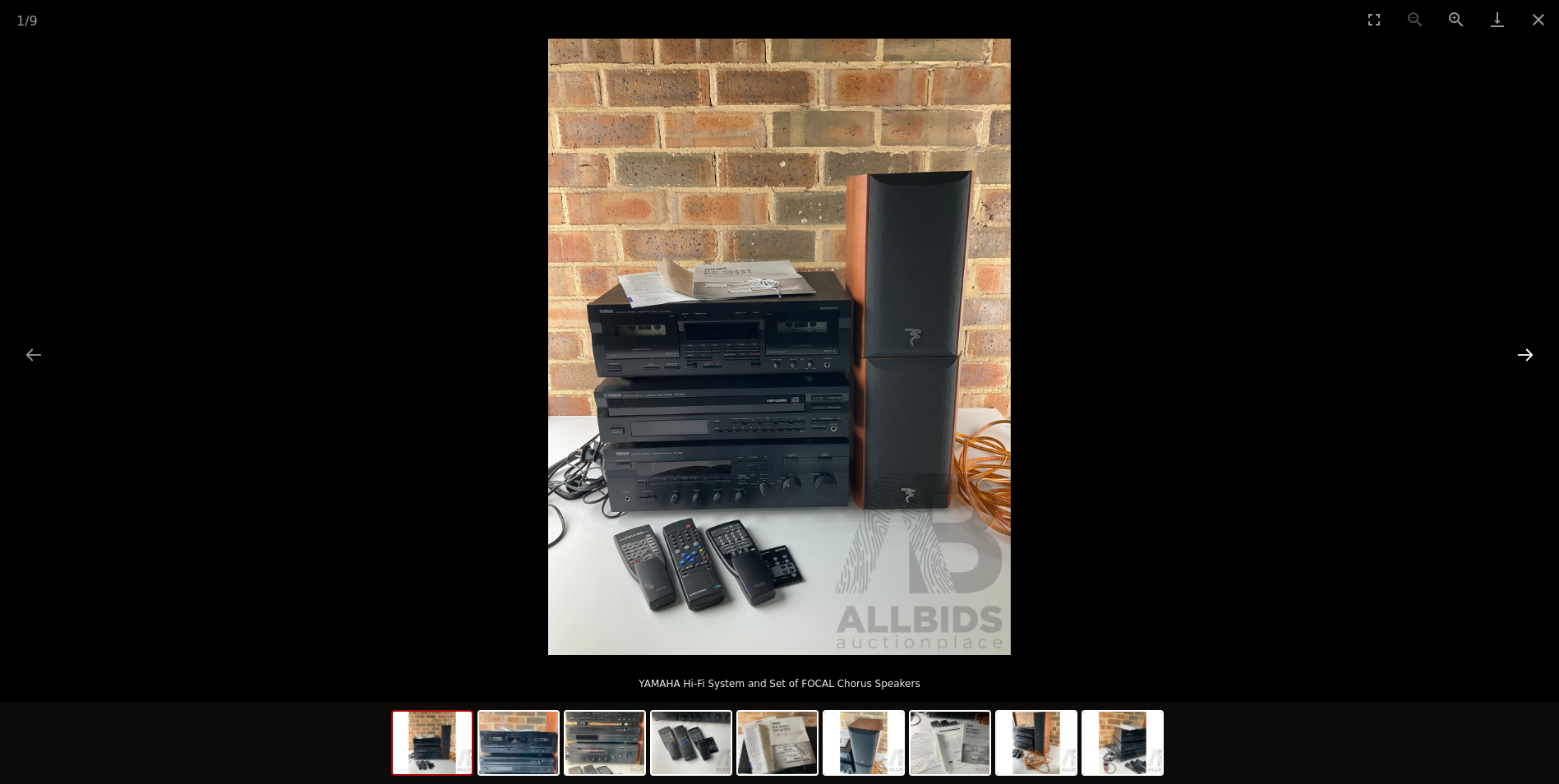
click at [1521, 350] on button "Next slide" at bounding box center [1525, 355] width 35 height 32
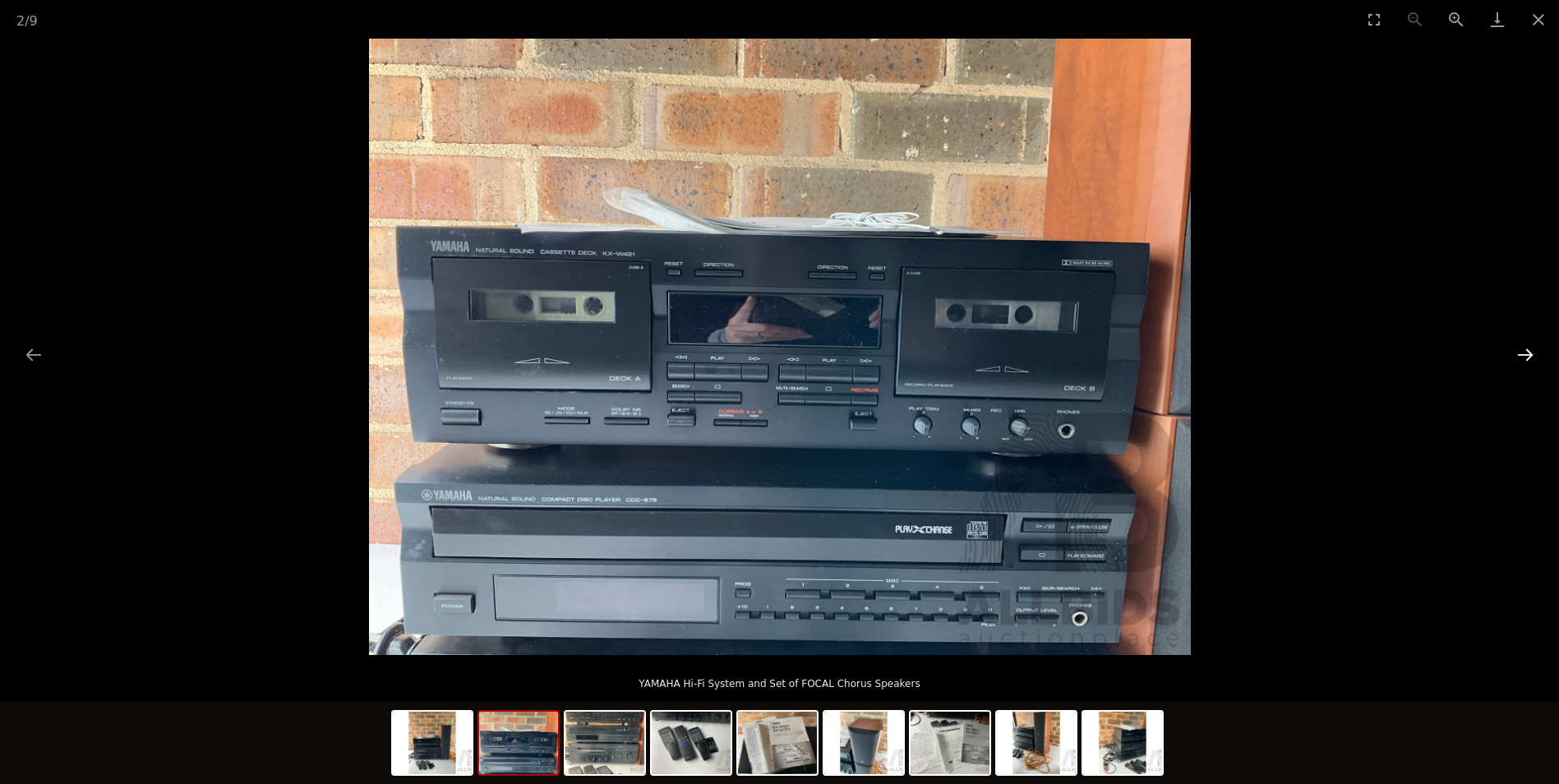
click at [1521, 350] on button "Next slide" at bounding box center [1525, 355] width 35 height 32
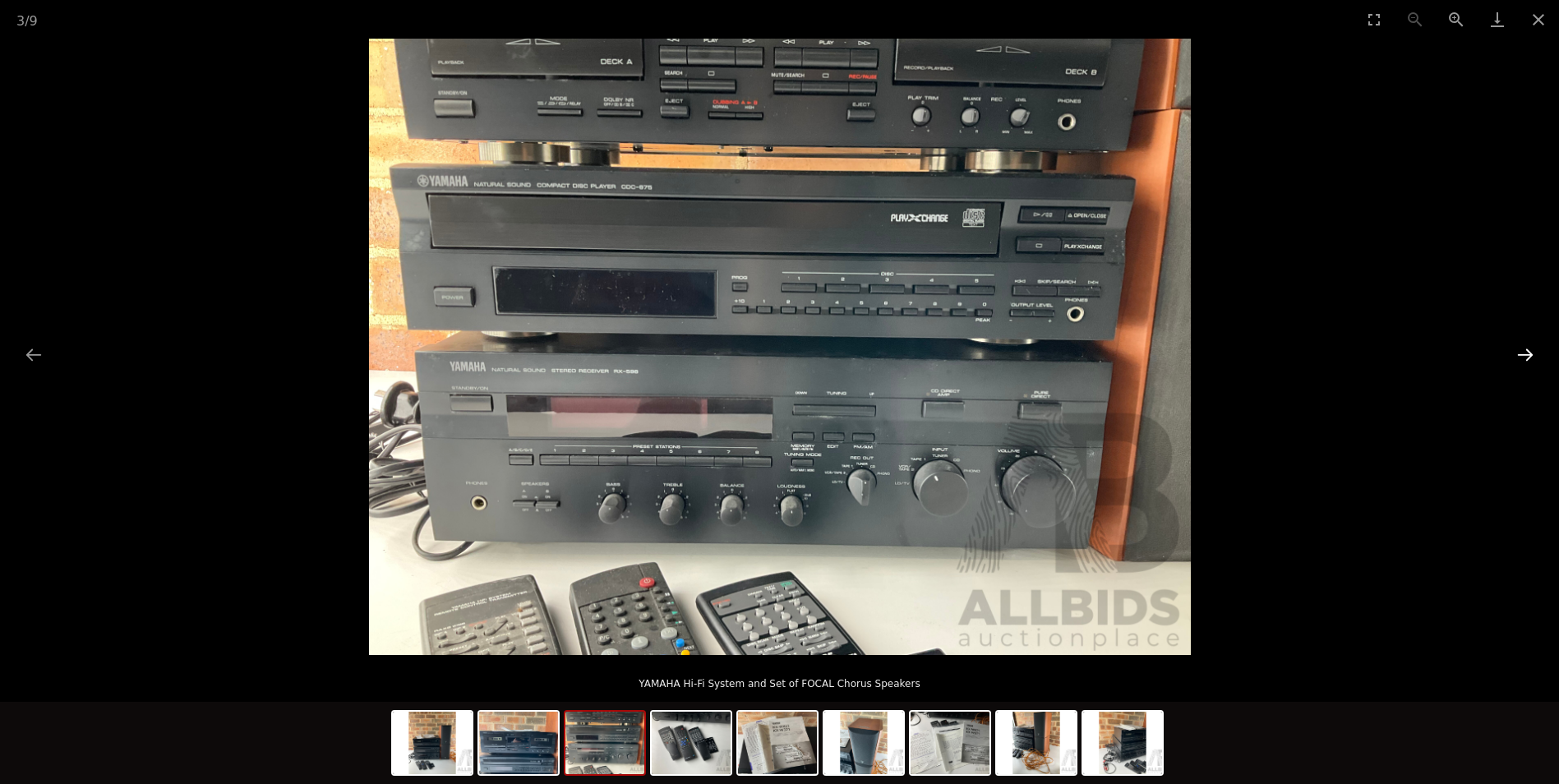
click at [1521, 350] on button "Next slide" at bounding box center [1525, 355] width 35 height 32
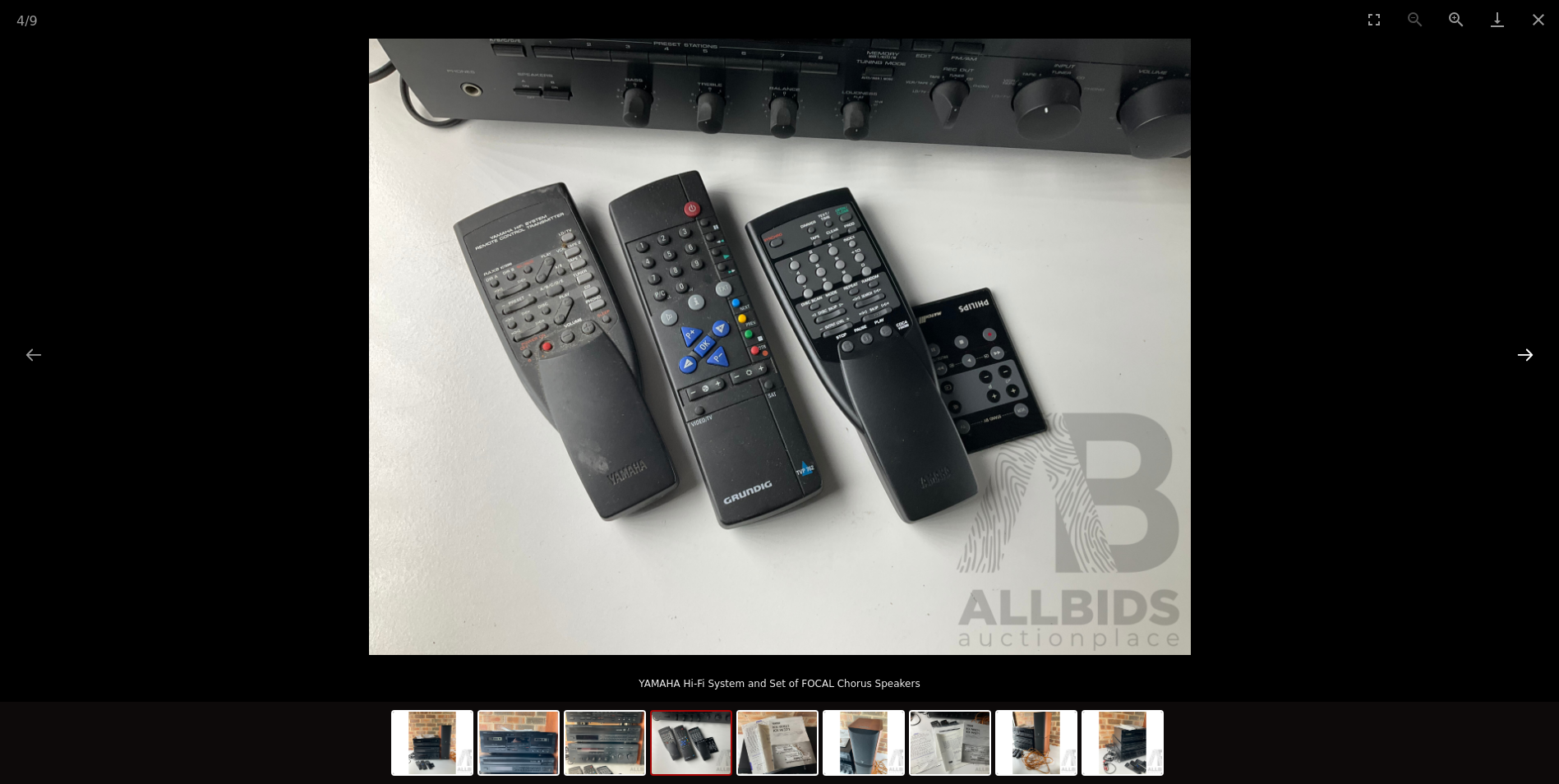
click at [1521, 350] on button "Next slide" at bounding box center [1525, 355] width 35 height 32
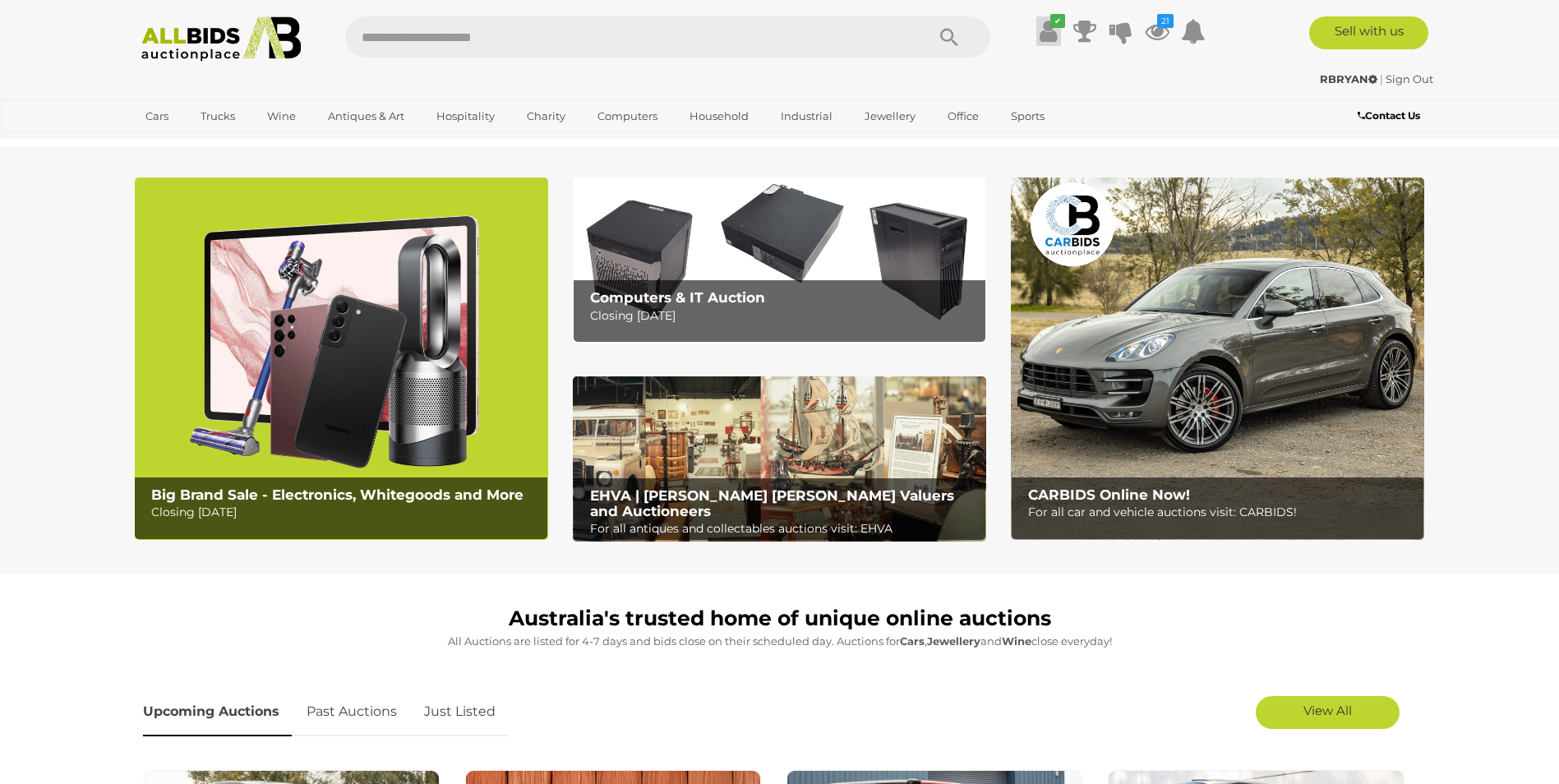
click at [1048, 27] on icon at bounding box center [1048, 30] width 17 height 30
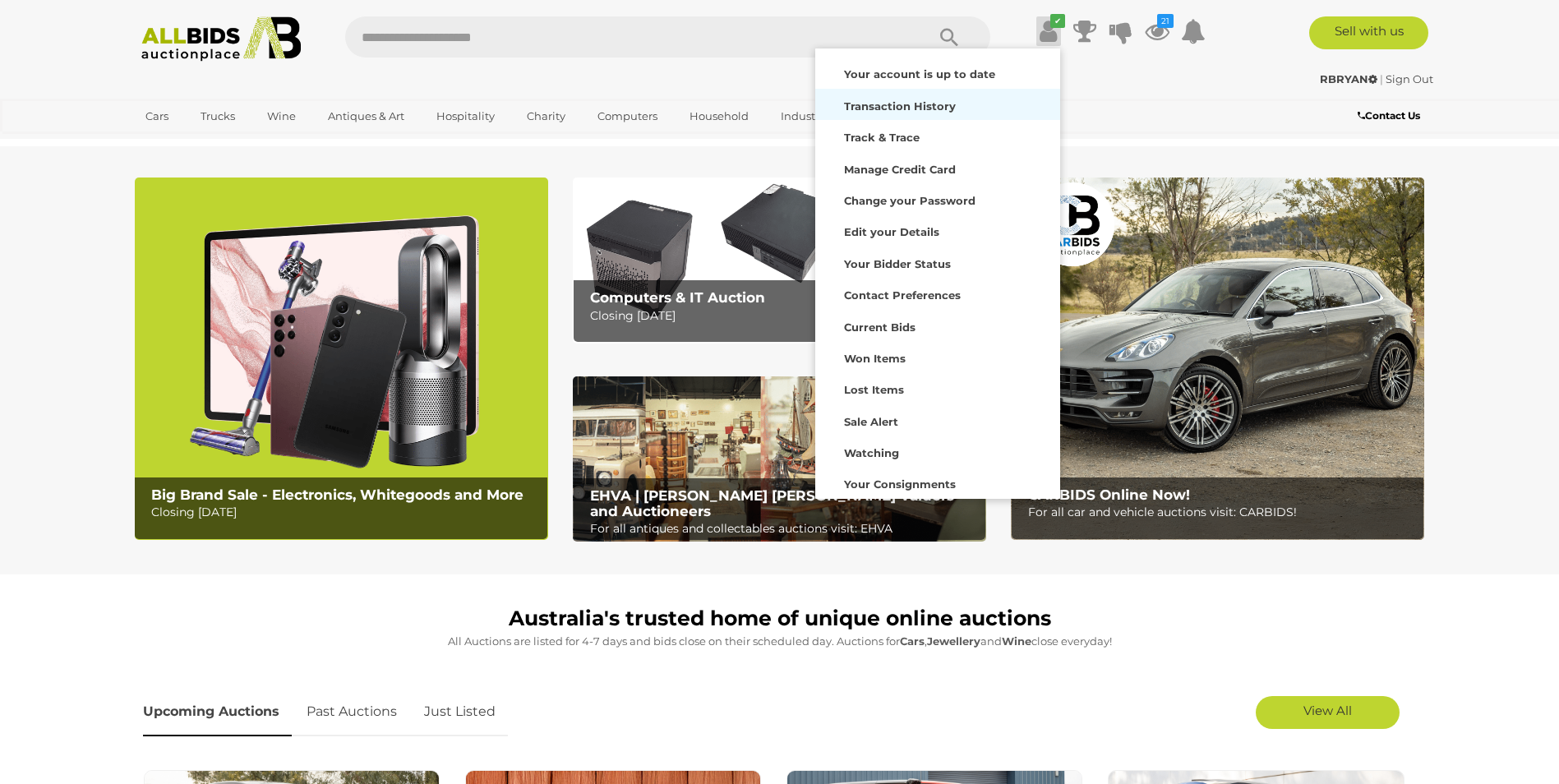
click at [942, 114] on div "Transaction History" at bounding box center [937, 105] width 237 height 23
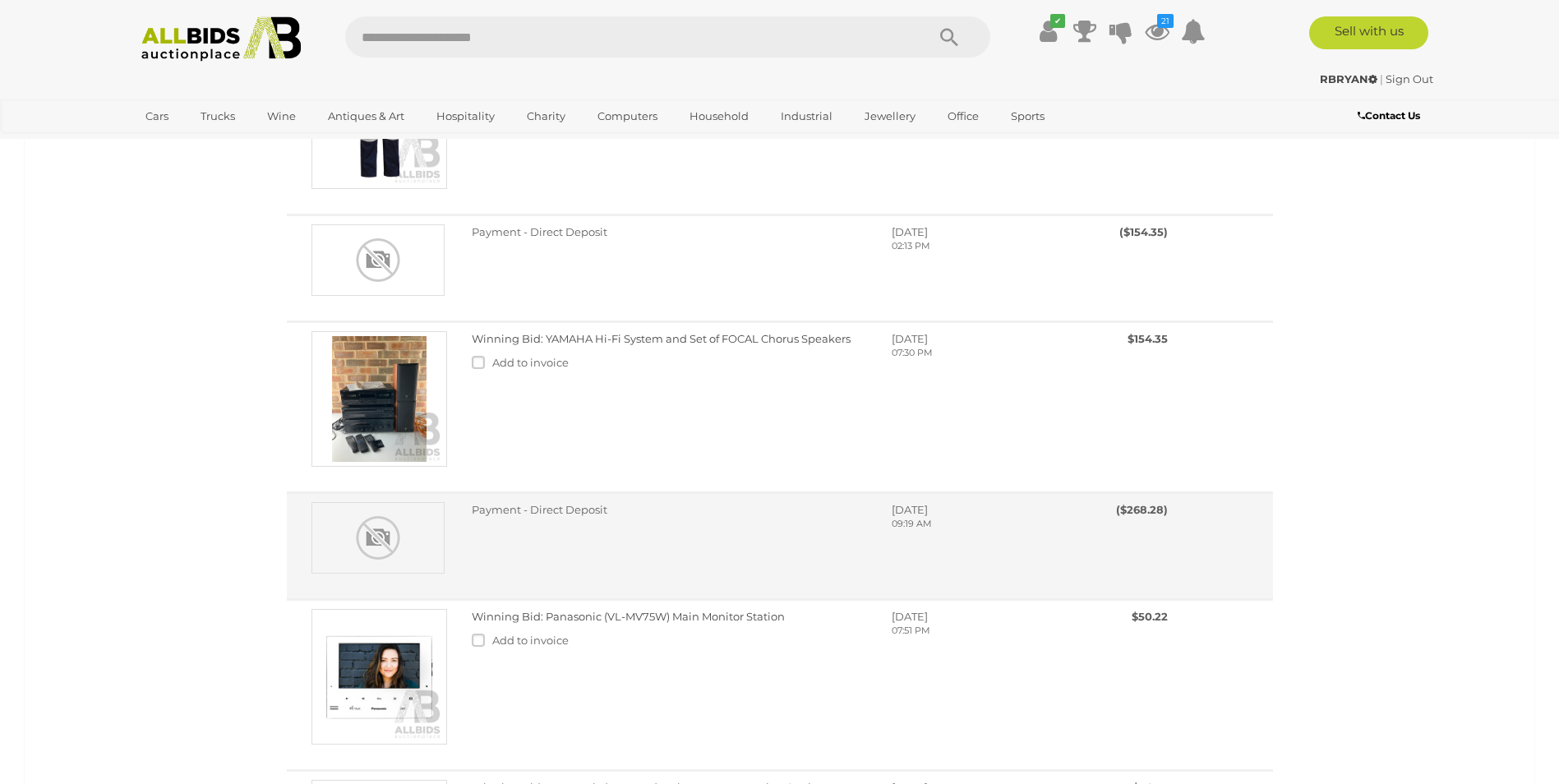
scroll to position [904, 0]
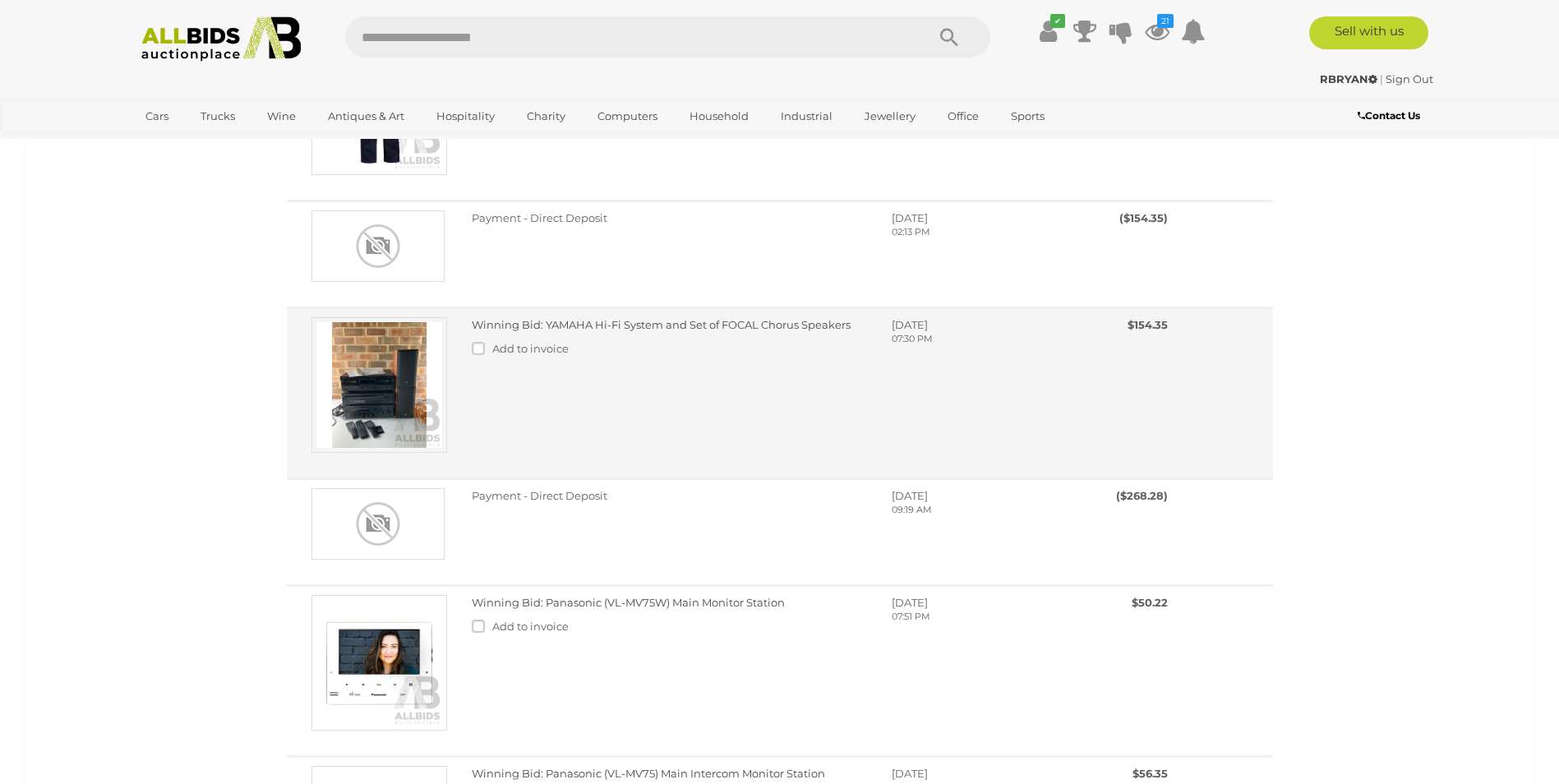
click at [365, 409] on img at bounding box center [379, 385] width 136 height 136
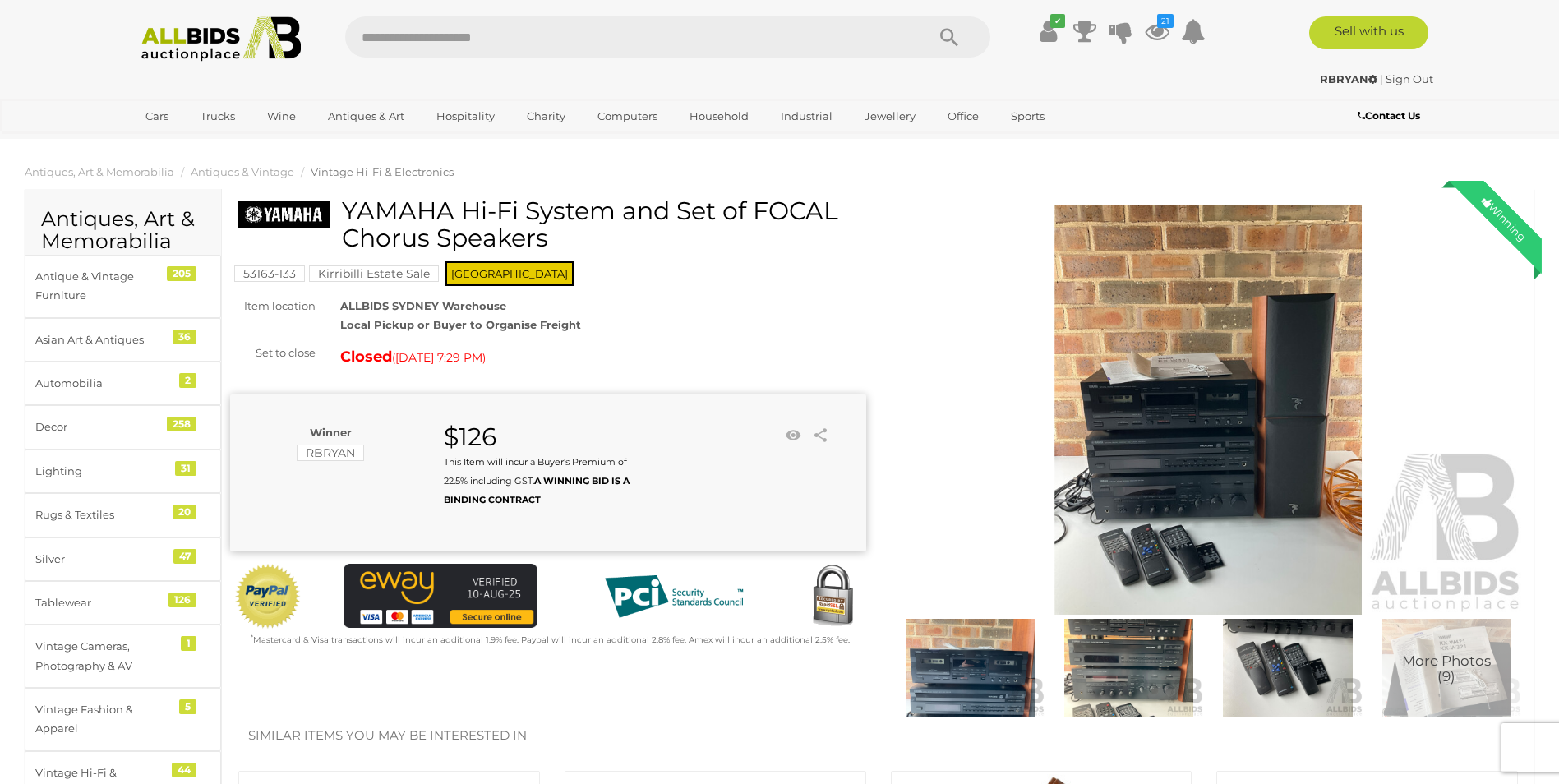
click at [533, 228] on h1 "YAMAHA Hi-Fi System and Set of FOCAL Chorus Speakers" at bounding box center [551, 224] width 624 height 55
click at [550, 216] on h1 "YAMAHA Hi-Fi System and Set of FOCAL Chorus Speakers" at bounding box center [551, 224] width 624 height 55
click at [1176, 468] on img at bounding box center [1208, 410] width 636 height 410
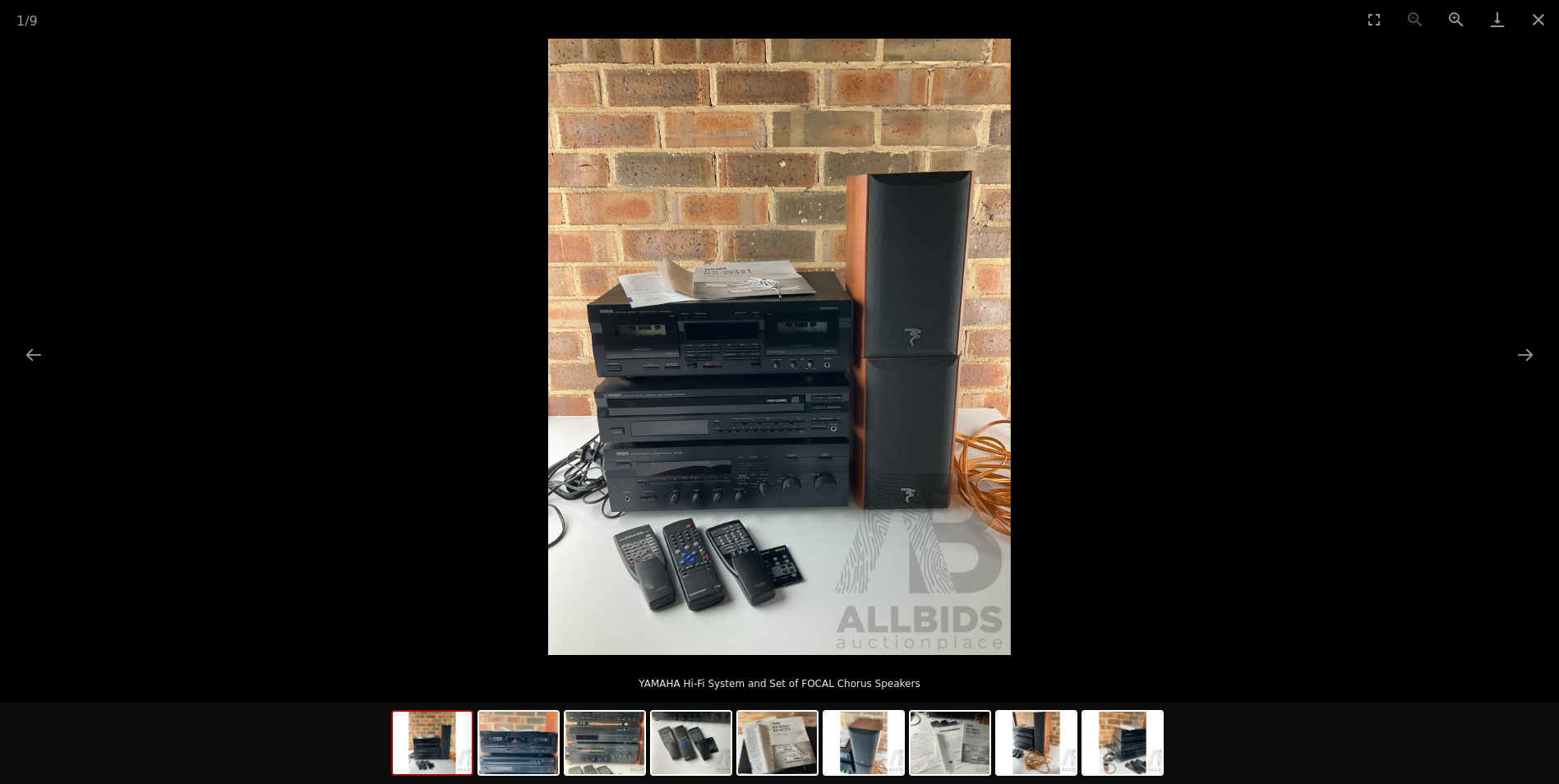
click at [832, 453] on img at bounding box center [779, 346] width 462 height 616
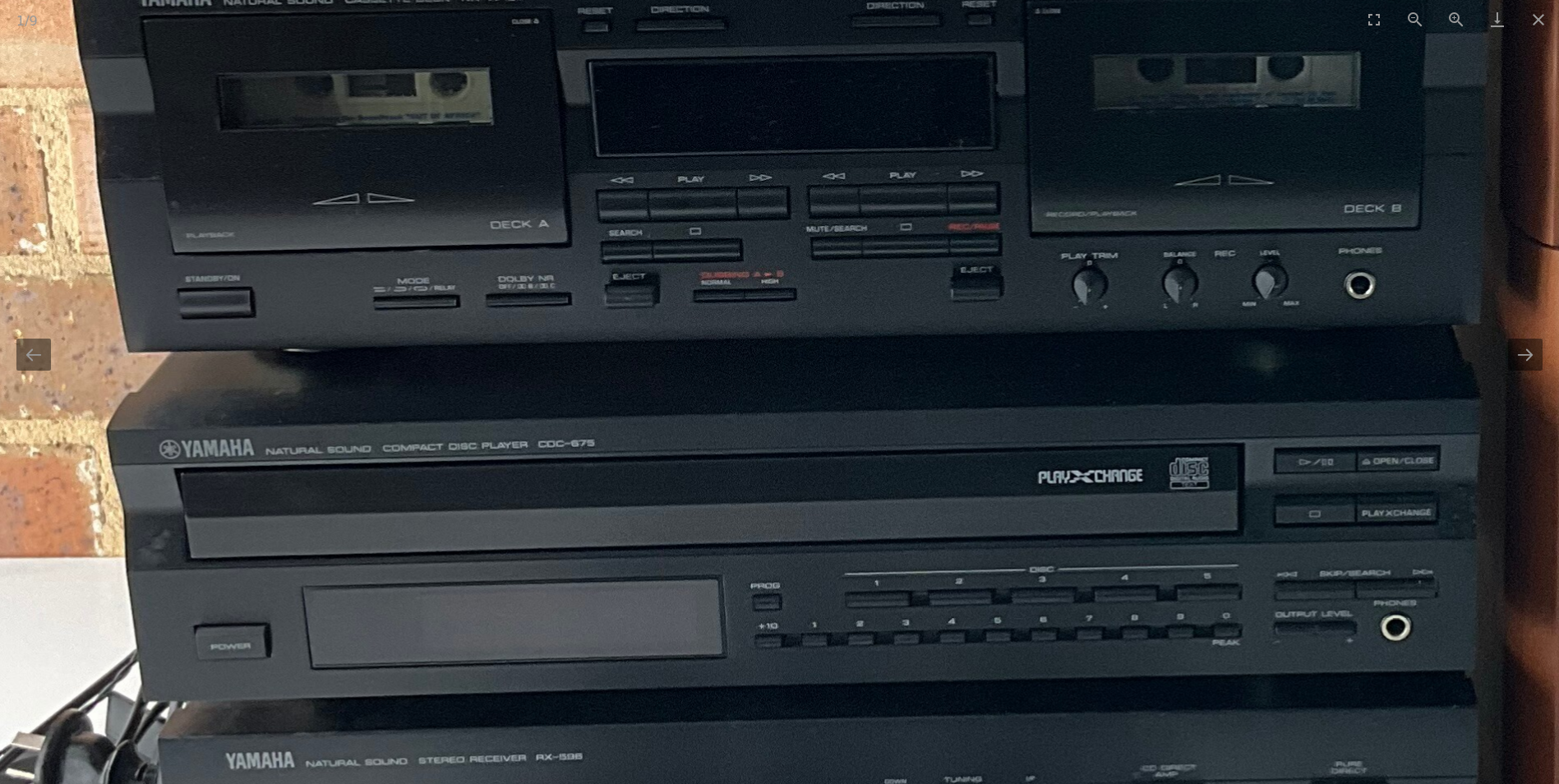
drag, startPoint x: 491, startPoint y: 436, endPoint x: 1041, endPoint y: 649, distance: 589.8
click at [1042, 649] on img at bounding box center [1104, 188] width 2483 height 3309
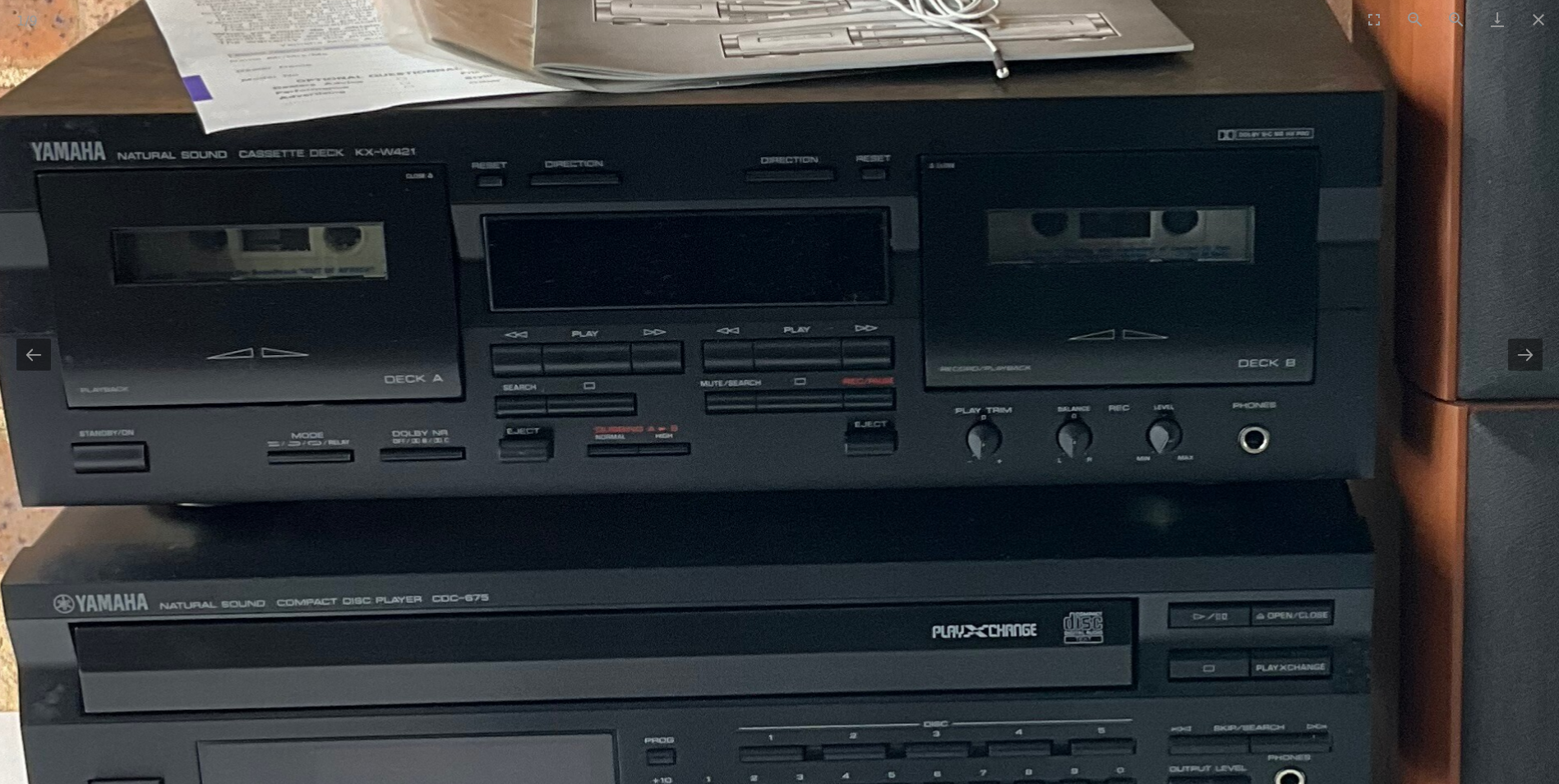
drag, startPoint x: 834, startPoint y: 420, endPoint x: 589, endPoint y: 545, distance: 275.0
click at [589, 545] on img at bounding box center [997, 341] width 2483 height 3309
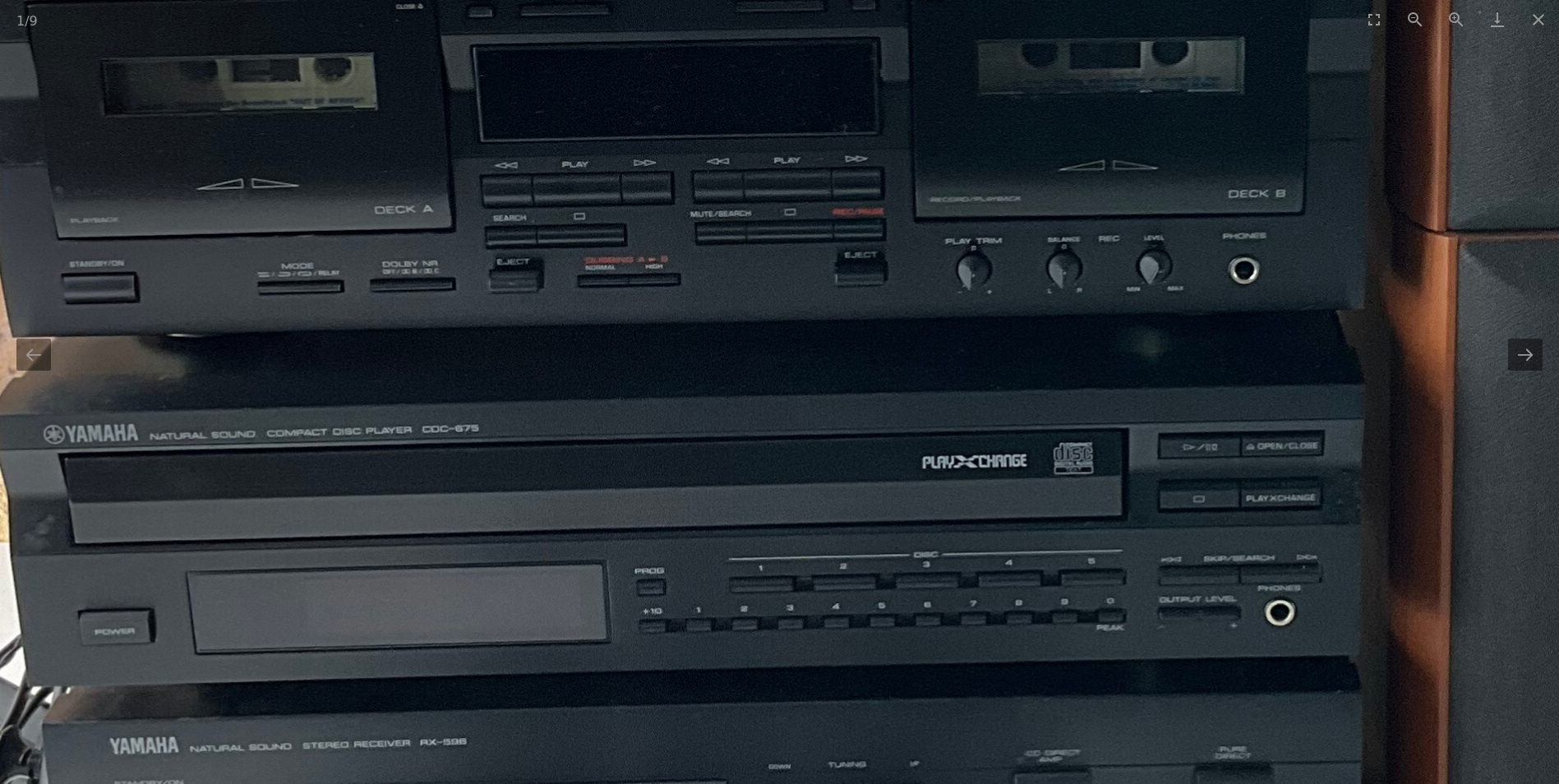
drag, startPoint x: 535, startPoint y: 486, endPoint x: 521, endPoint y: 158, distance: 328.3
click at [522, 195] on img at bounding box center [987, 173] width 2483 height 3309
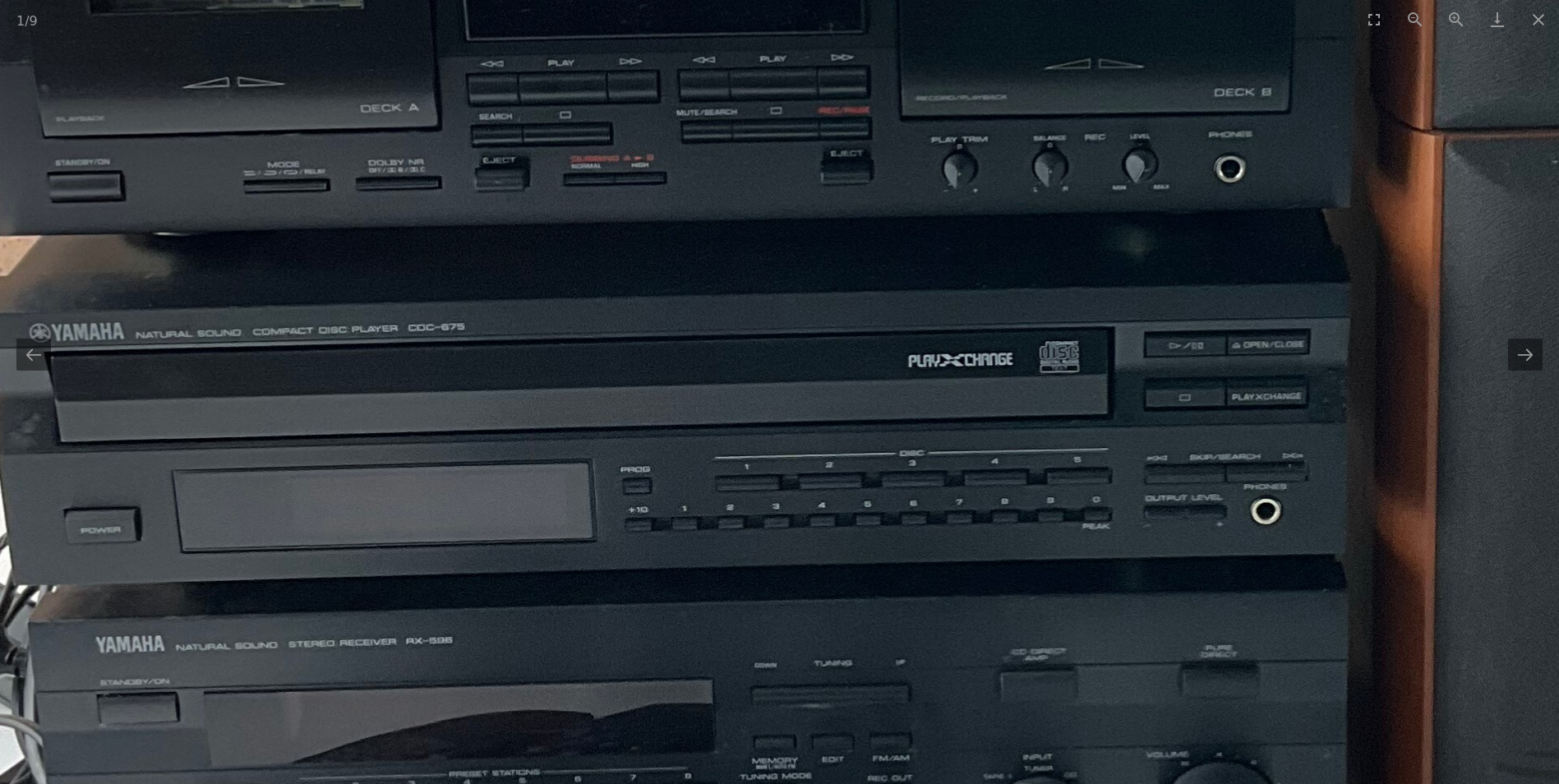
drag, startPoint x: 453, startPoint y: 502, endPoint x: 480, endPoint y: 553, distance: 57.7
click at [480, 553] on img at bounding box center [973, 71] width 2483 height 3309
click at [393, 262] on img at bounding box center [977, 72] width 2483 height 3309
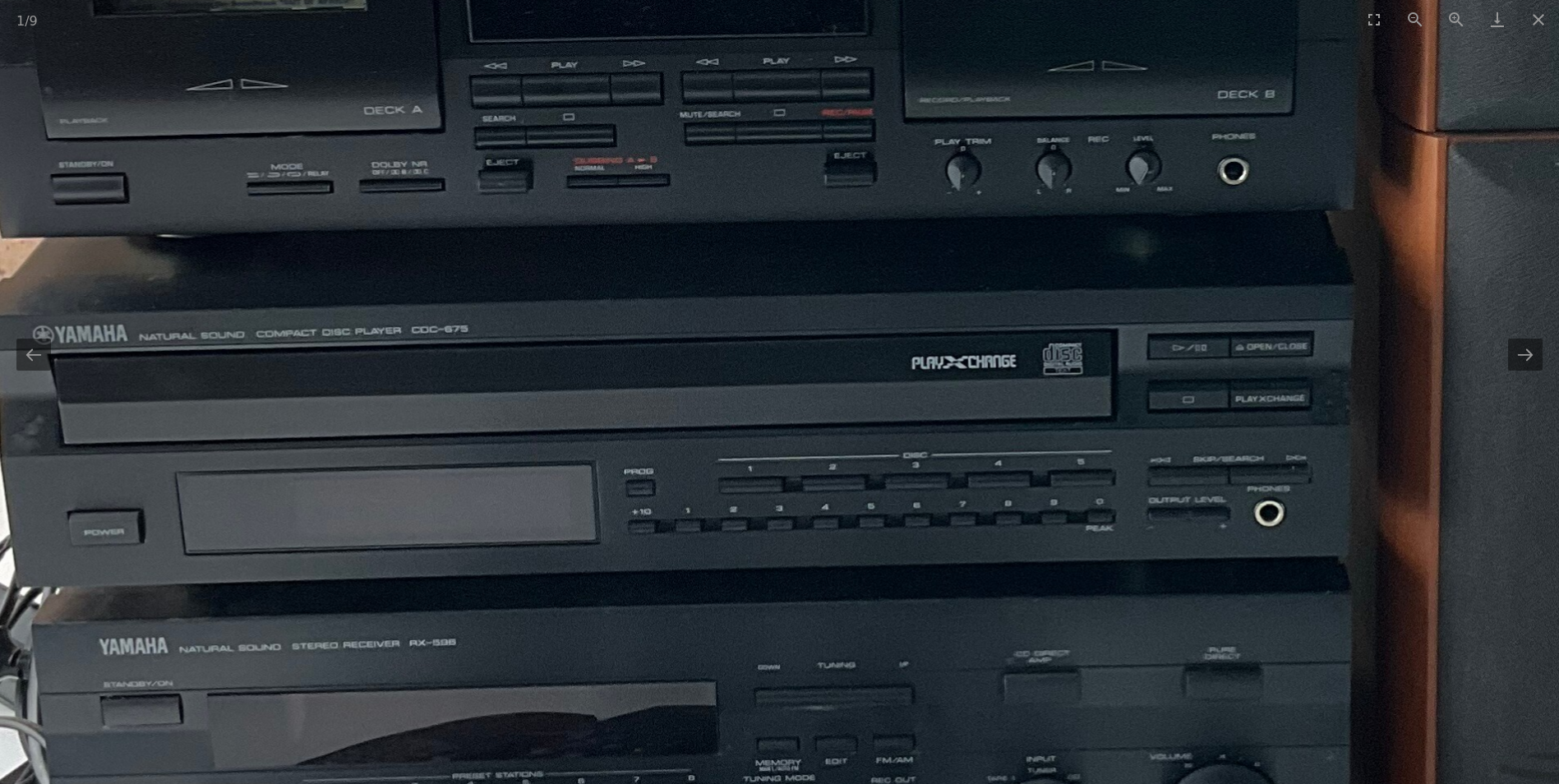
drag, startPoint x: 396, startPoint y: 266, endPoint x: 408, endPoint y: 274, distance: 14.4
click at [397, 268] on img at bounding box center [977, 73] width 2483 height 3309
click at [496, 331] on img at bounding box center [979, 74] width 2483 height 3309
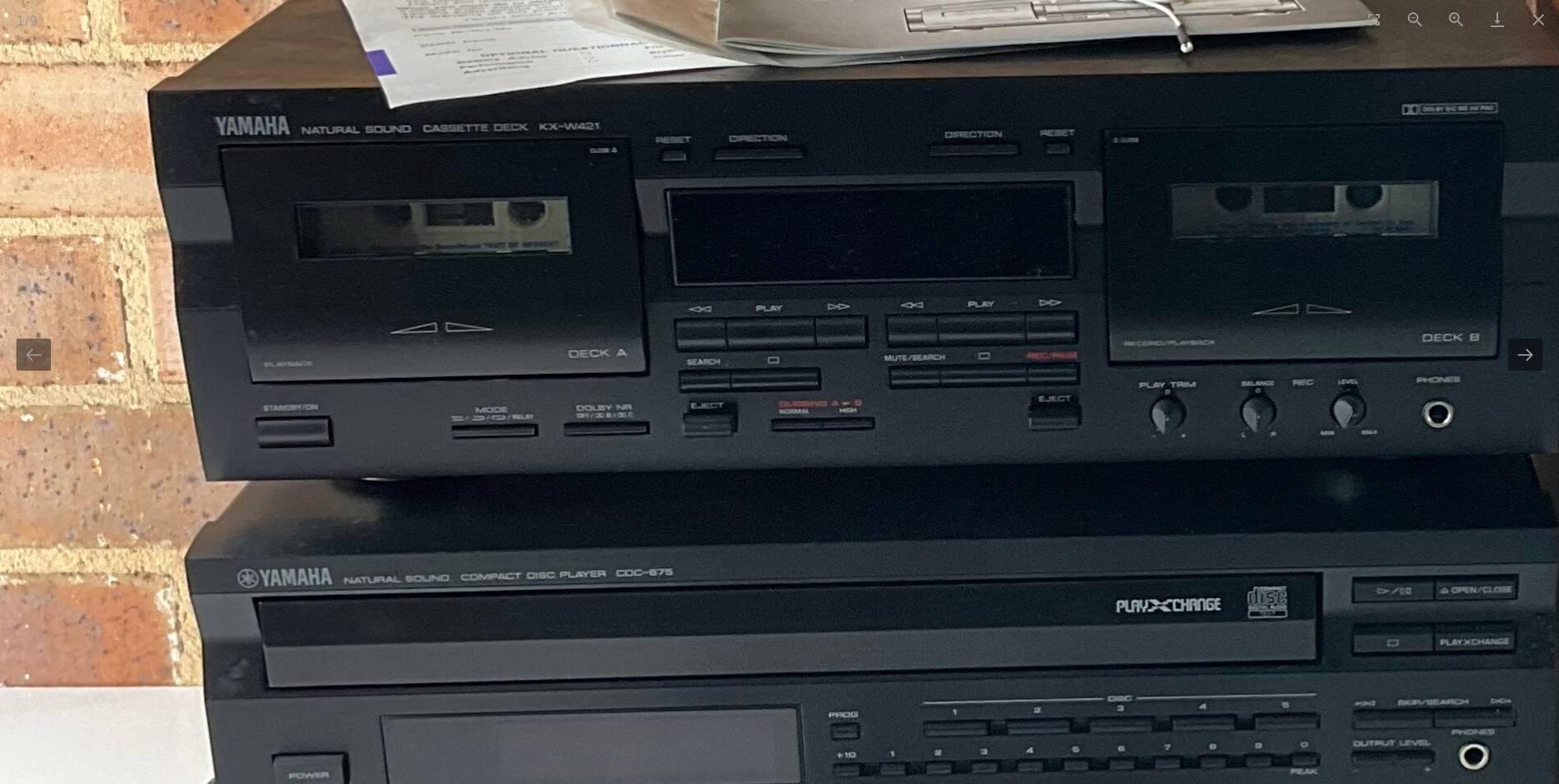
drag, startPoint x: 506, startPoint y: 339, endPoint x: 693, endPoint y: 553, distance: 284.2
click at [704, 569] on img at bounding box center [1182, 316] width 2483 height 3309
